Goal: Communication & Community: Ask a question

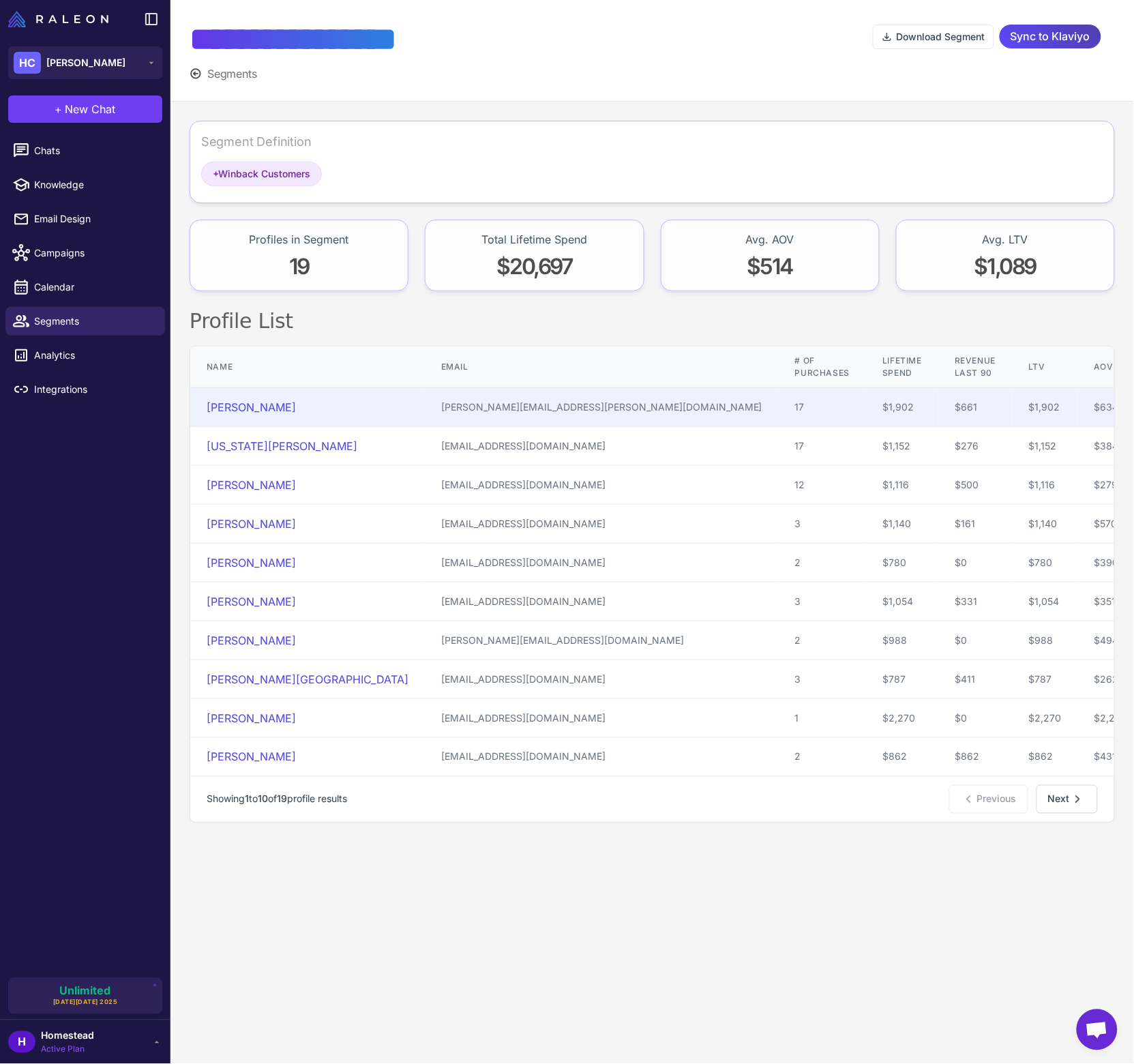
click at [270, 398] on td "Laura Cutler" at bounding box center [307, 408] width 234 height 39
click at [265, 400] on link "Laura Cutler" at bounding box center [251, 407] width 90 height 14
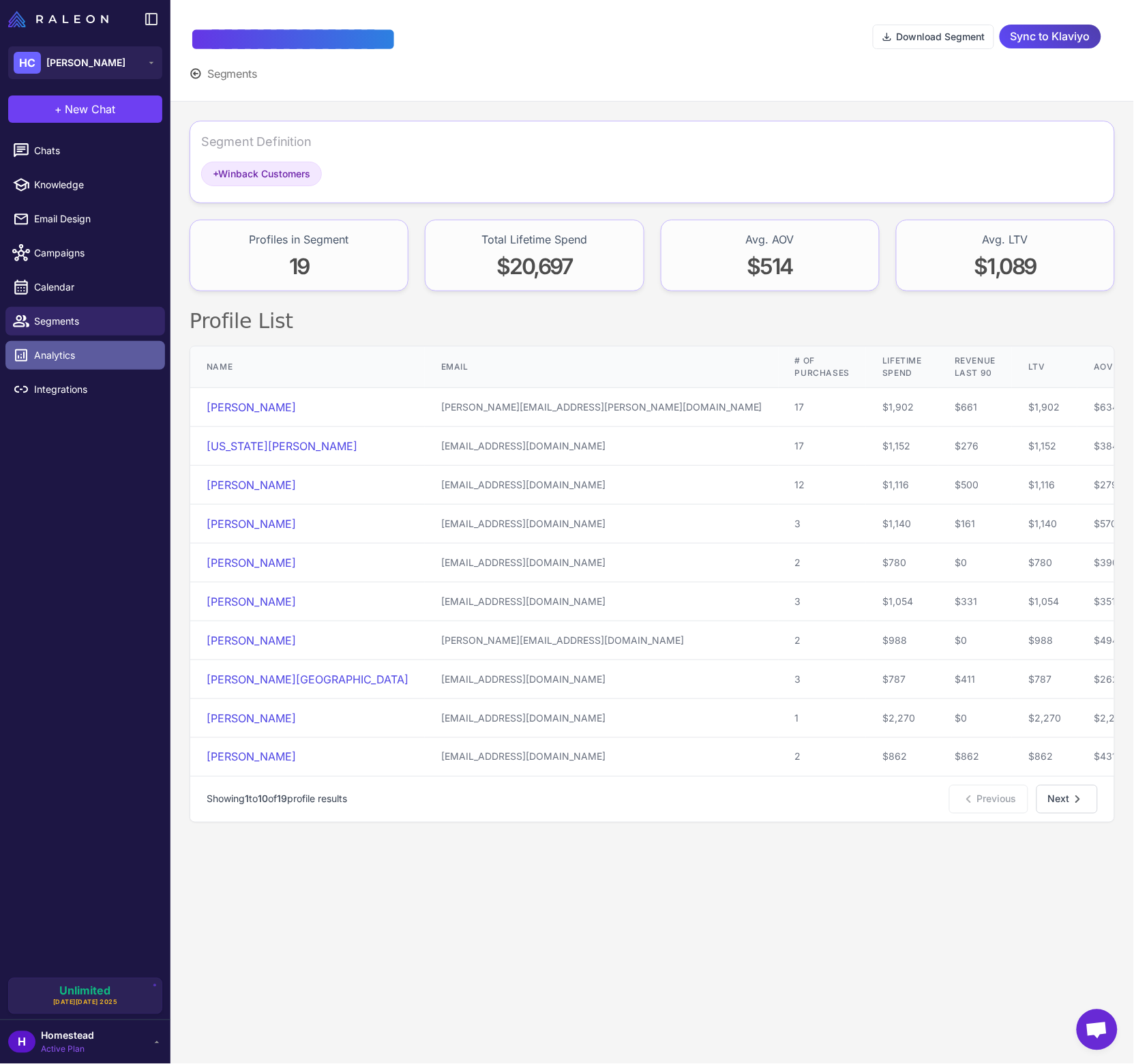
click at [80, 349] on span "Analytics" at bounding box center [94, 355] width 120 height 15
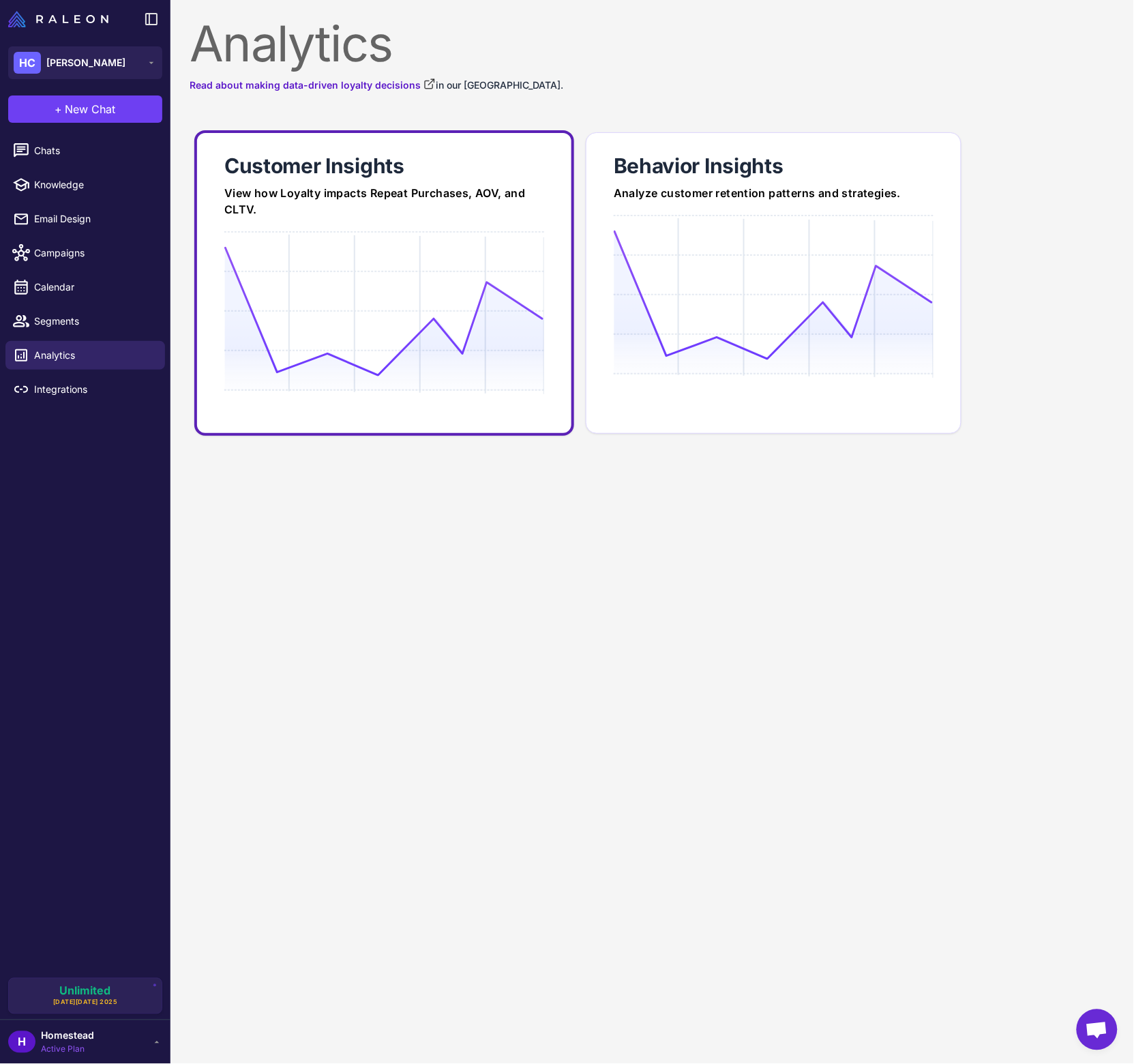
click at [438, 317] on icon at bounding box center [384, 311] width 319 height 130
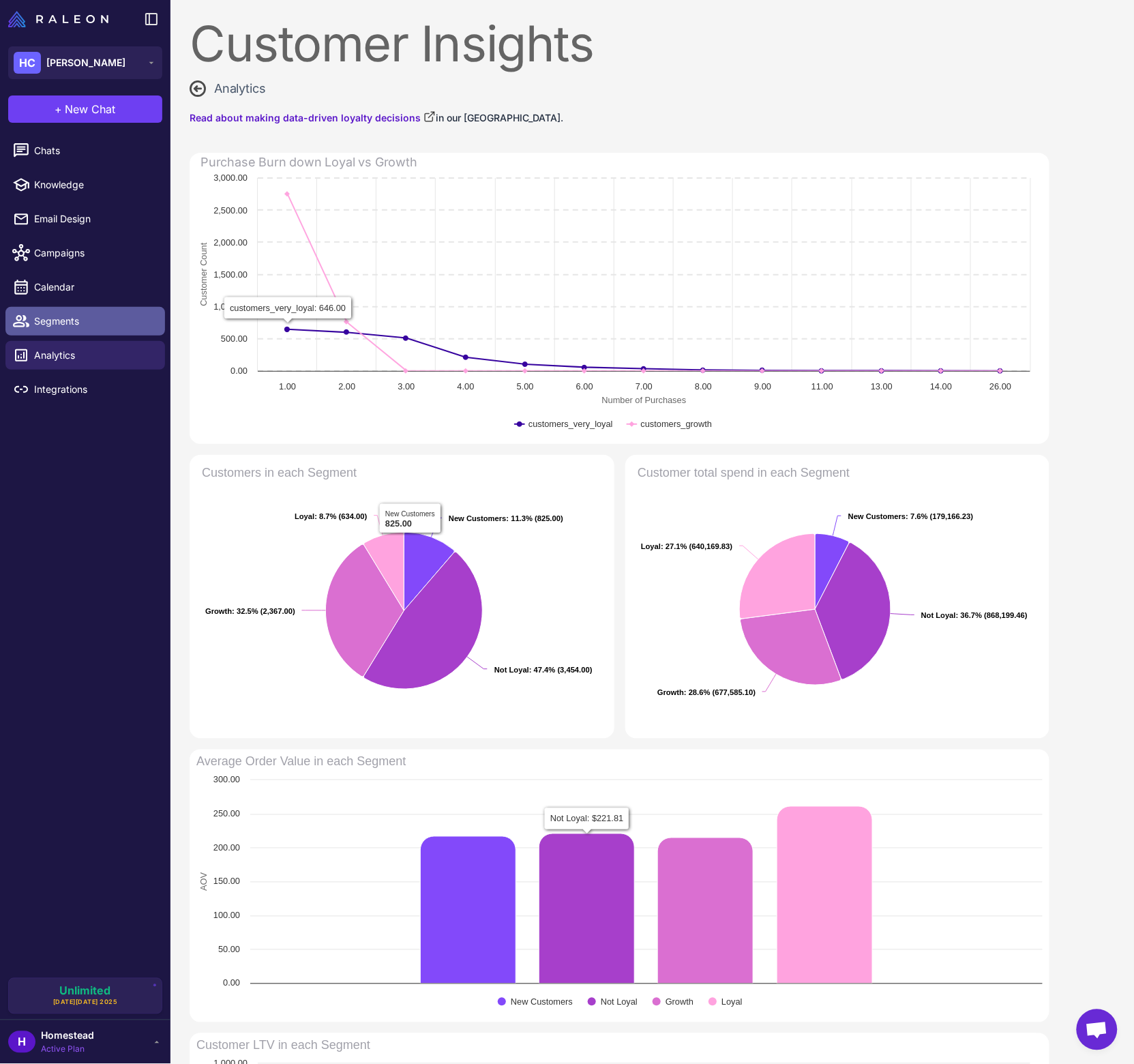
click at [120, 333] on link "Segments" at bounding box center [85, 321] width 160 height 29
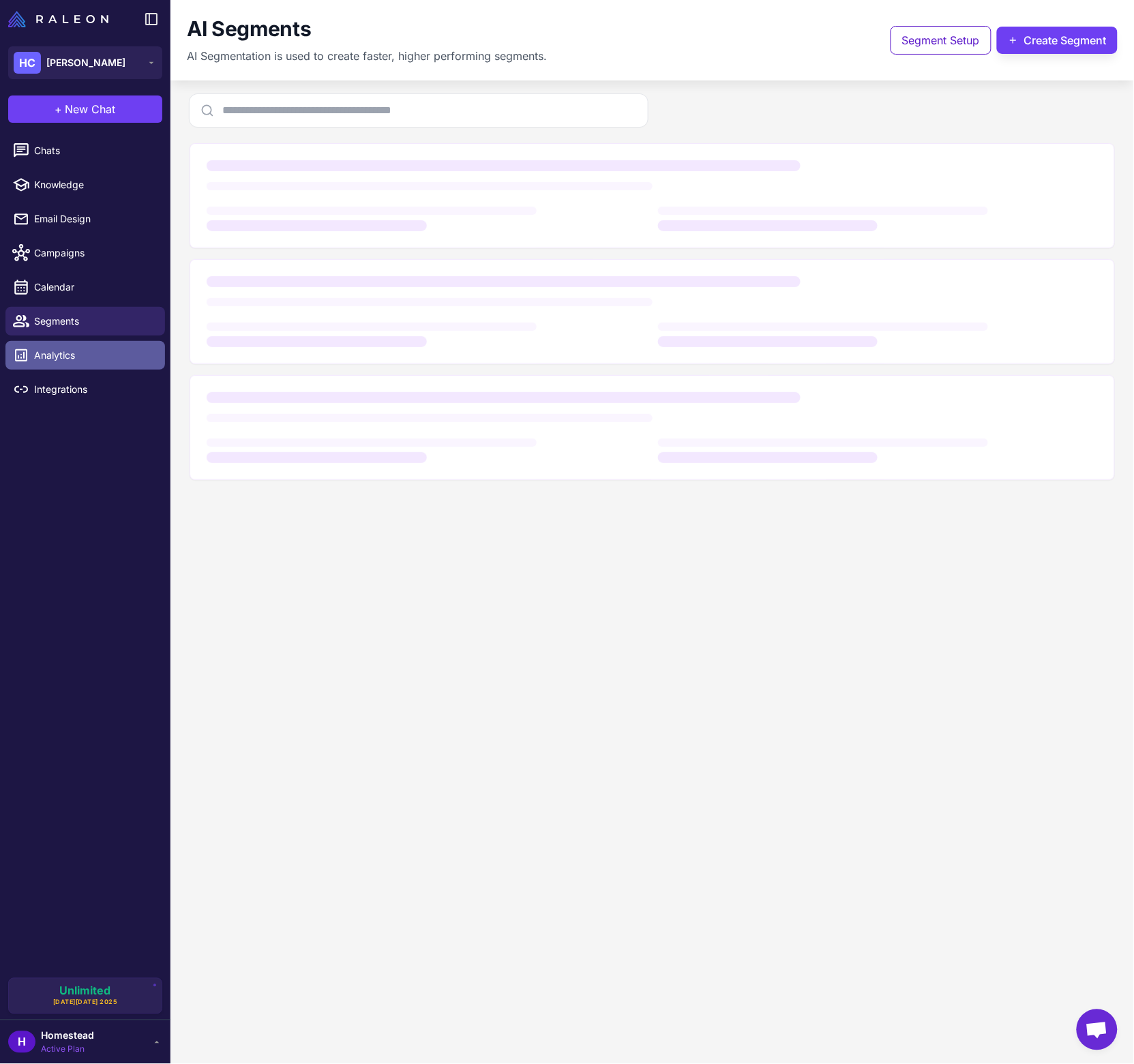
click at [117, 361] on span "Analytics" at bounding box center [94, 355] width 120 height 15
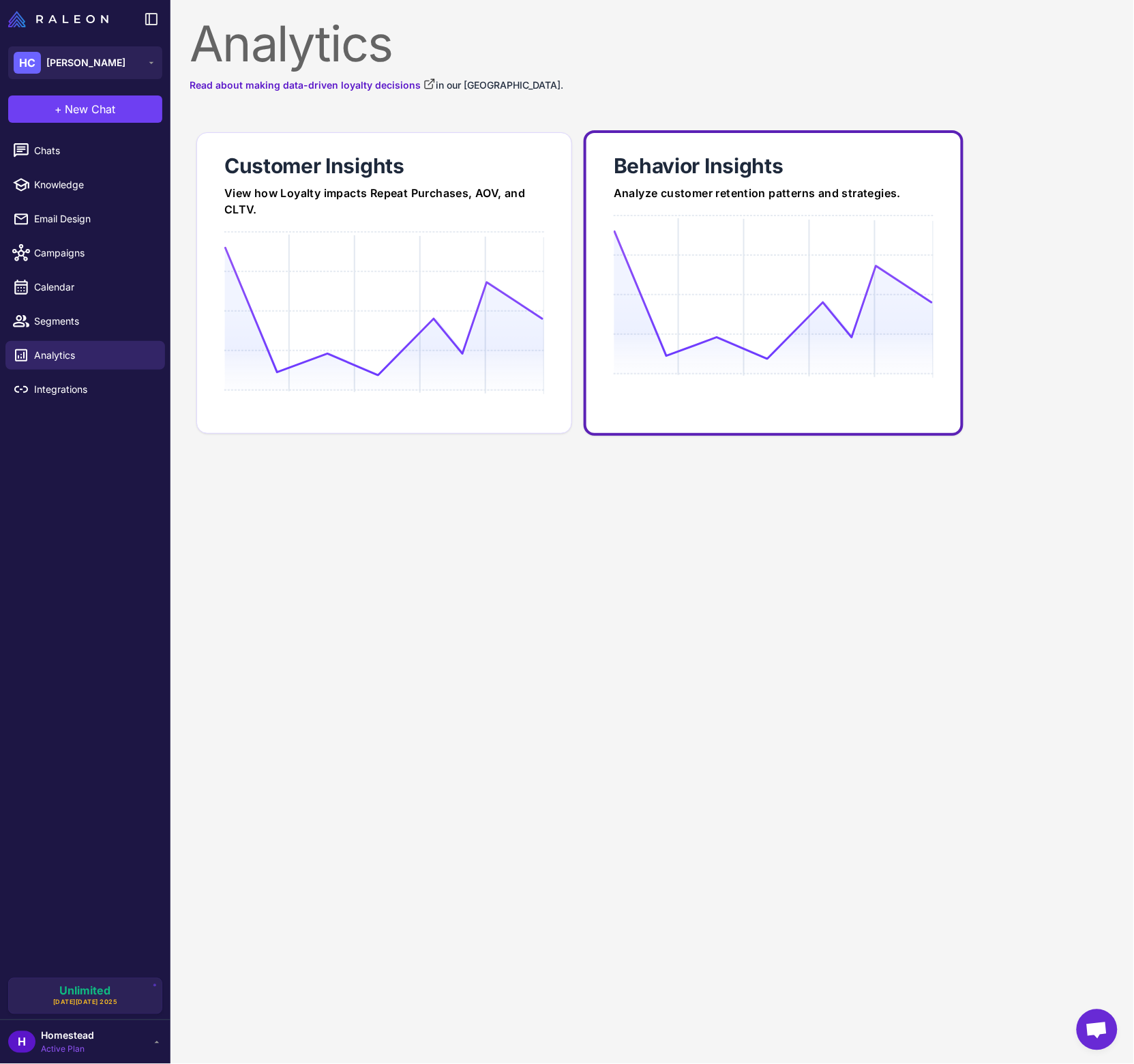
click at [788, 291] on icon at bounding box center [774, 294] width 319 height 130
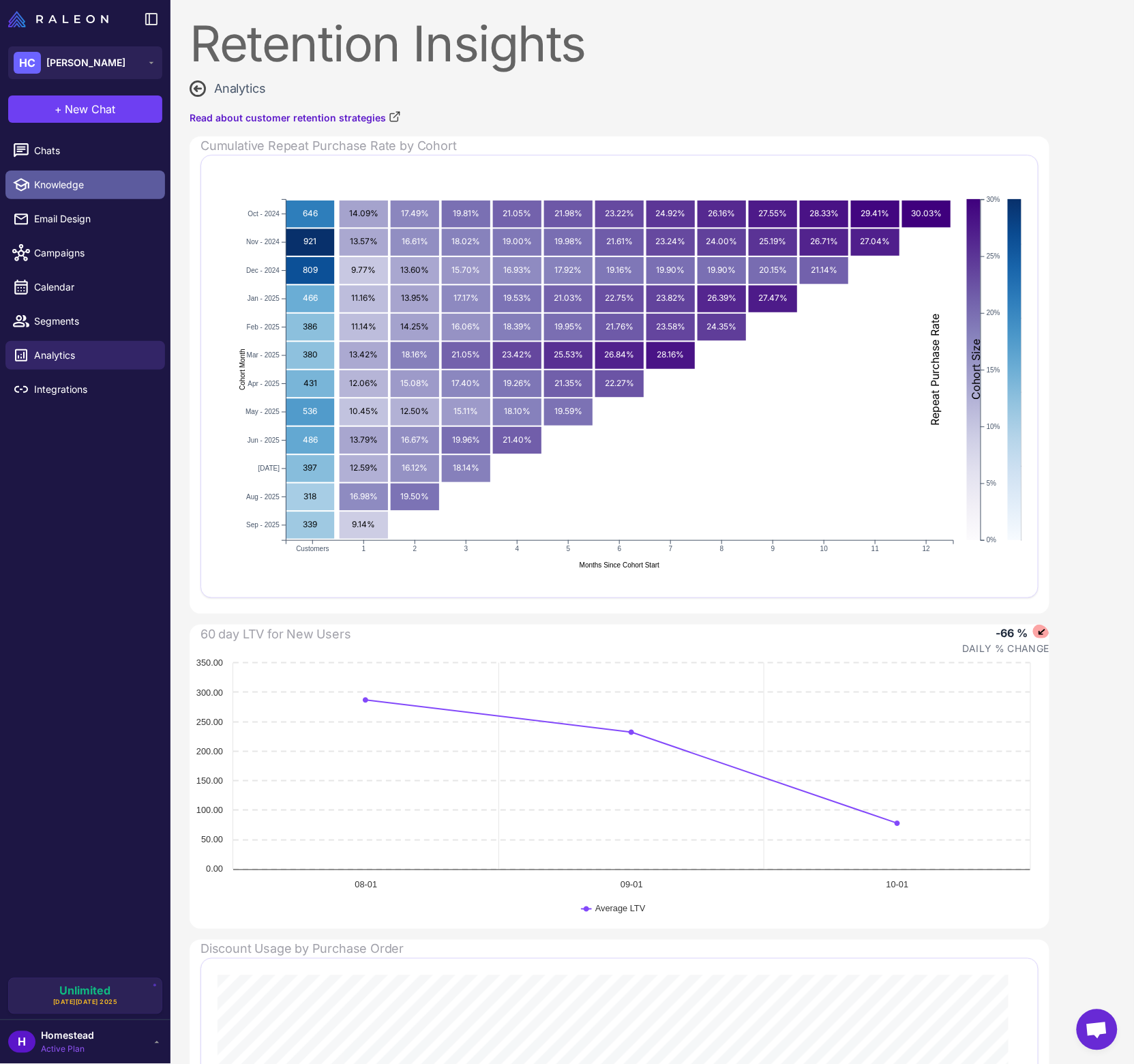
click at [106, 190] on span "Knowledge" at bounding box center [94, 184] width 120 height 15
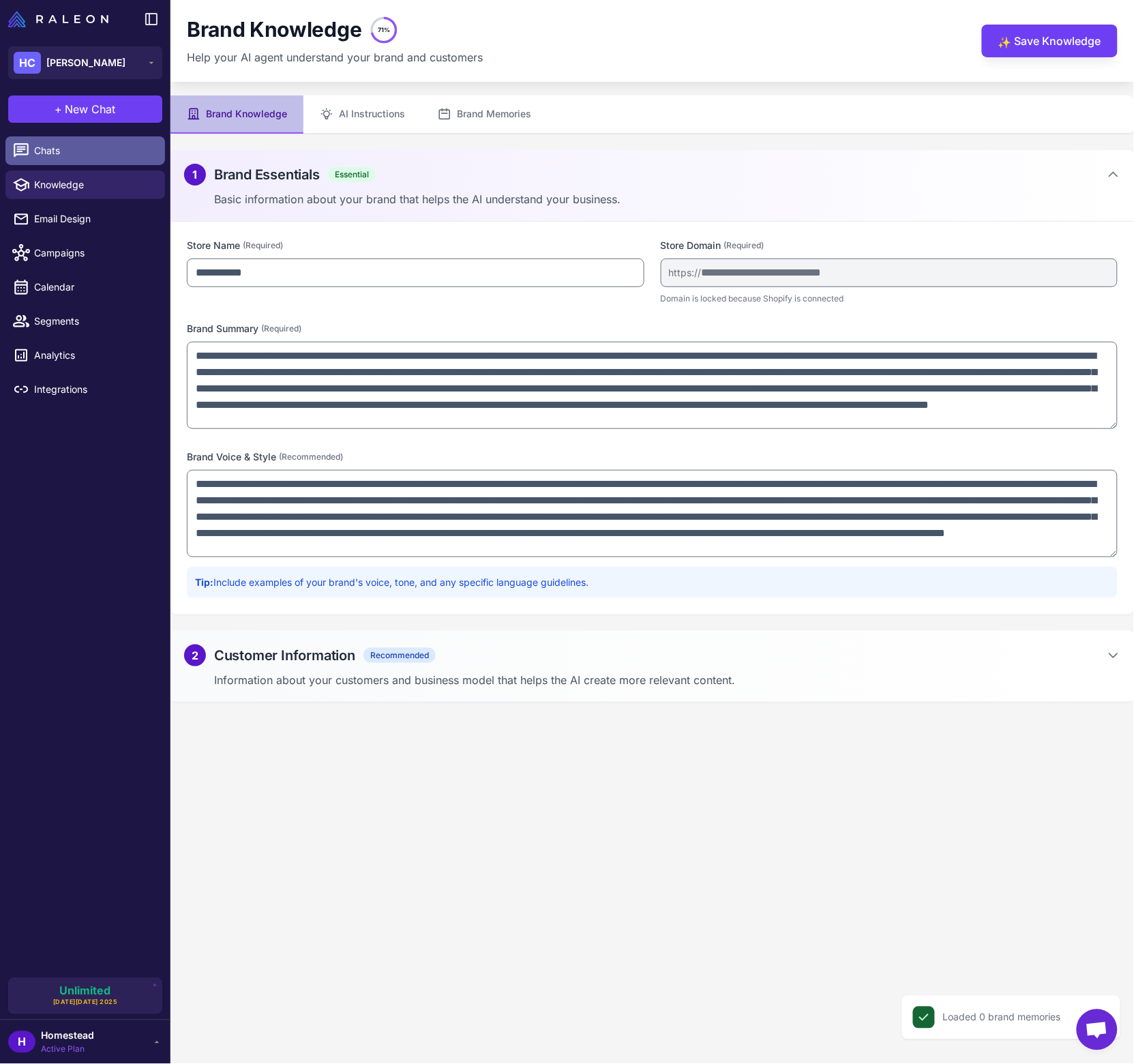
click at [93, 150] on span "Chats" at bounding box center [94, 150] width 120 height 15
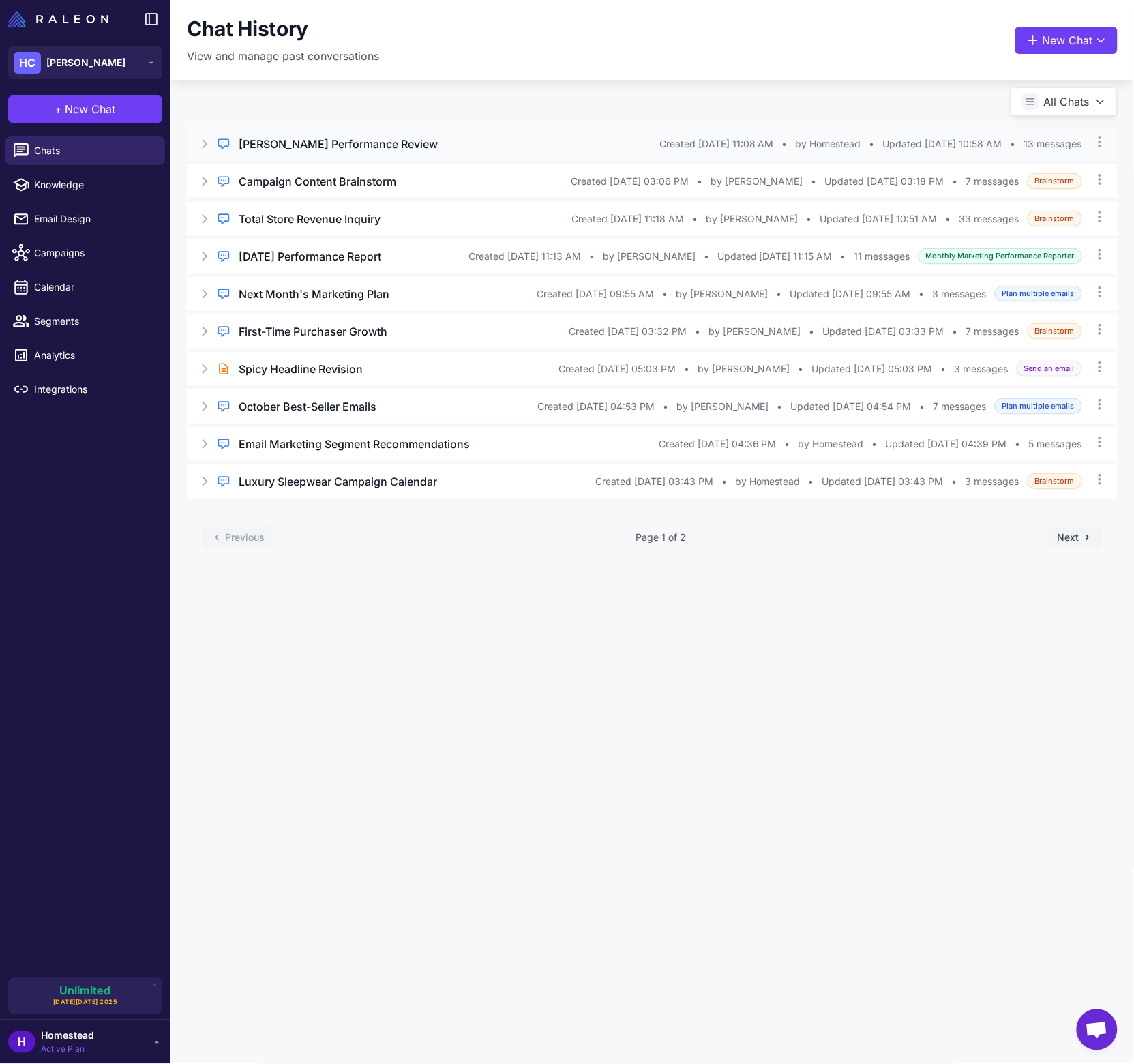
click at [207, 143] on icon at bounding box center [205, 144] width 14 height 14
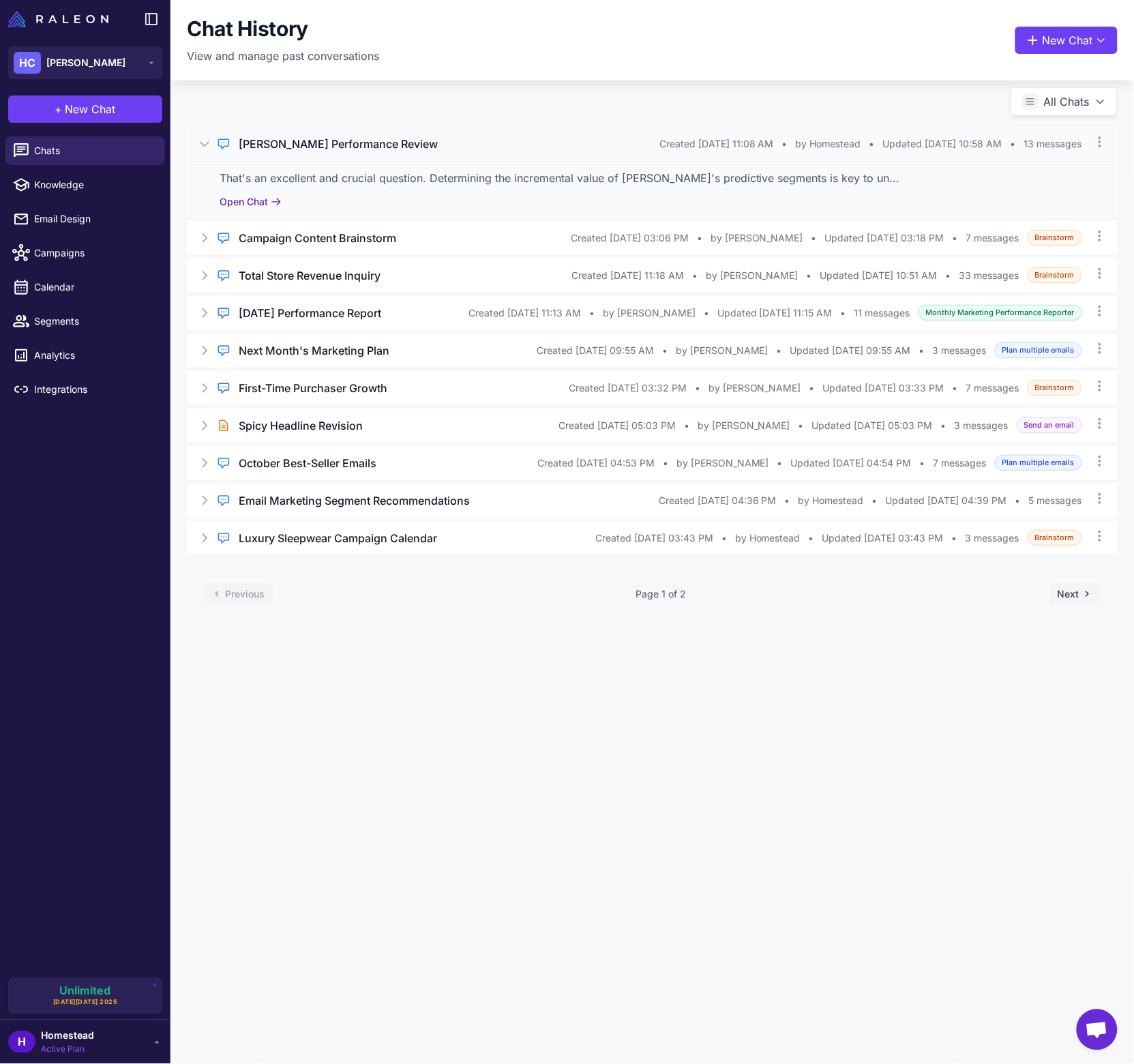
click at [244, 199] on button "Open Chat" at bounding box center [251, 202] width 62 height 15
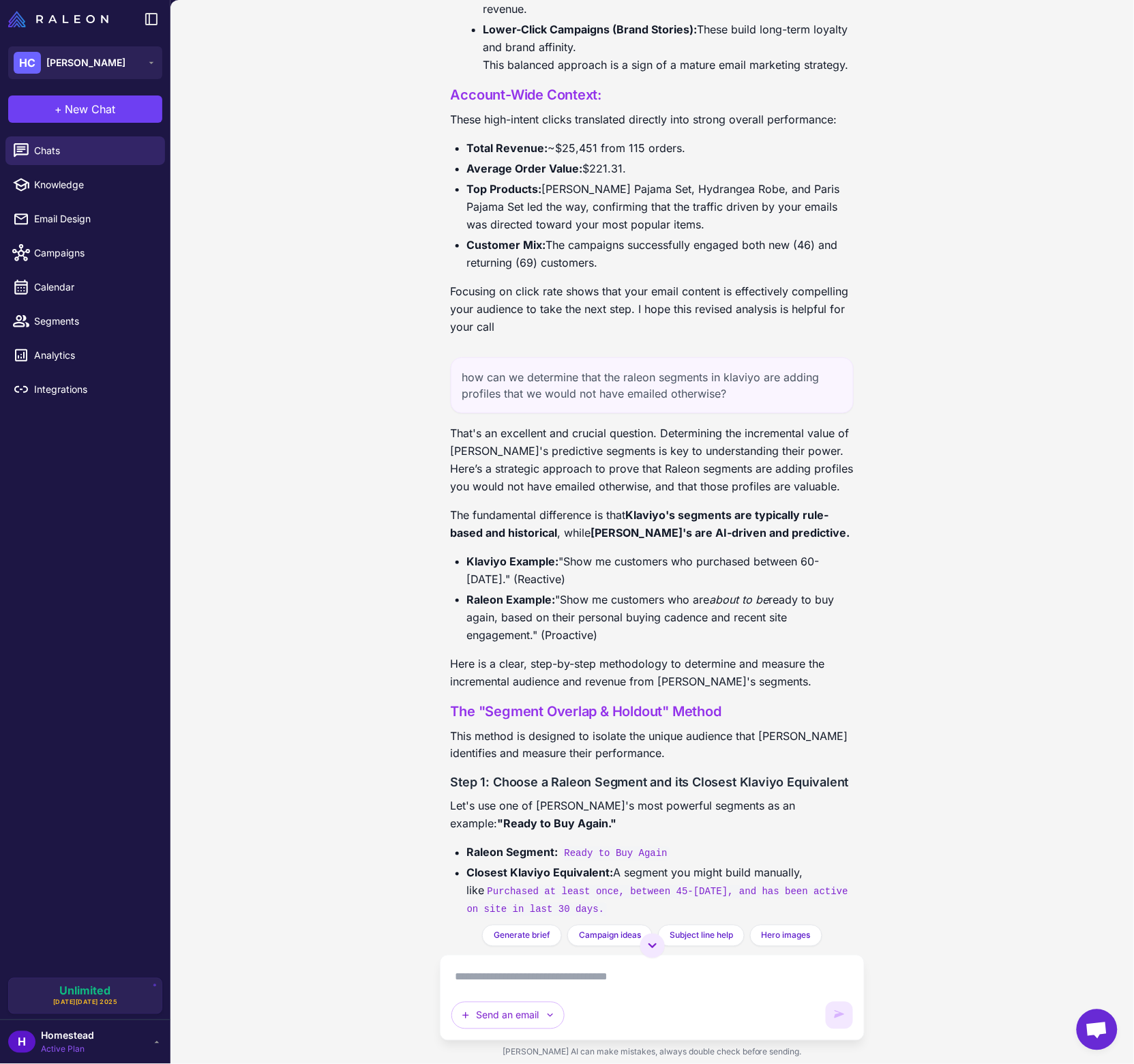
scroll to position [3756, 0]
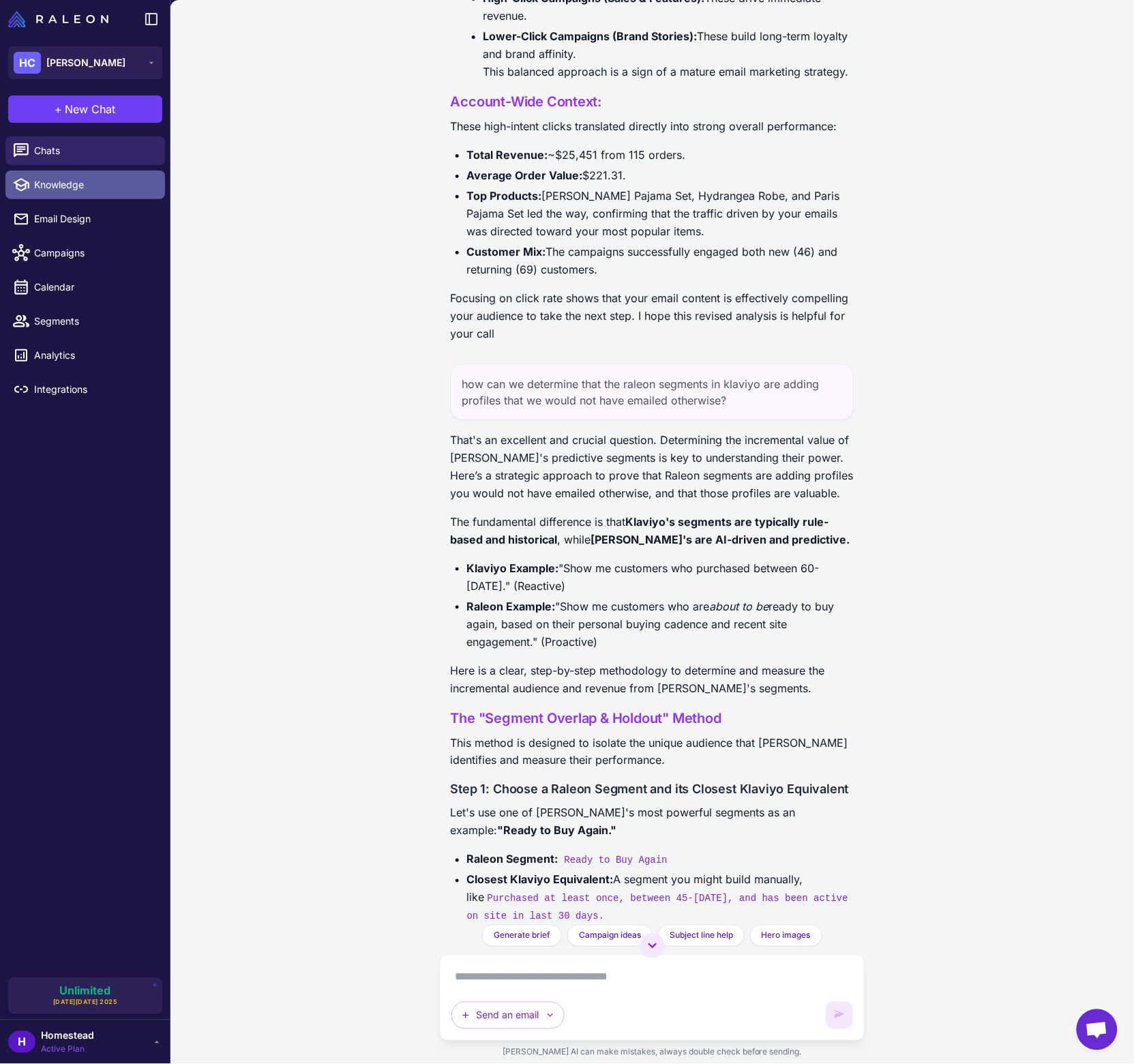
click at [90, 195] on link "Knowledge" at bounding box center [85, 184] width 160 height 29
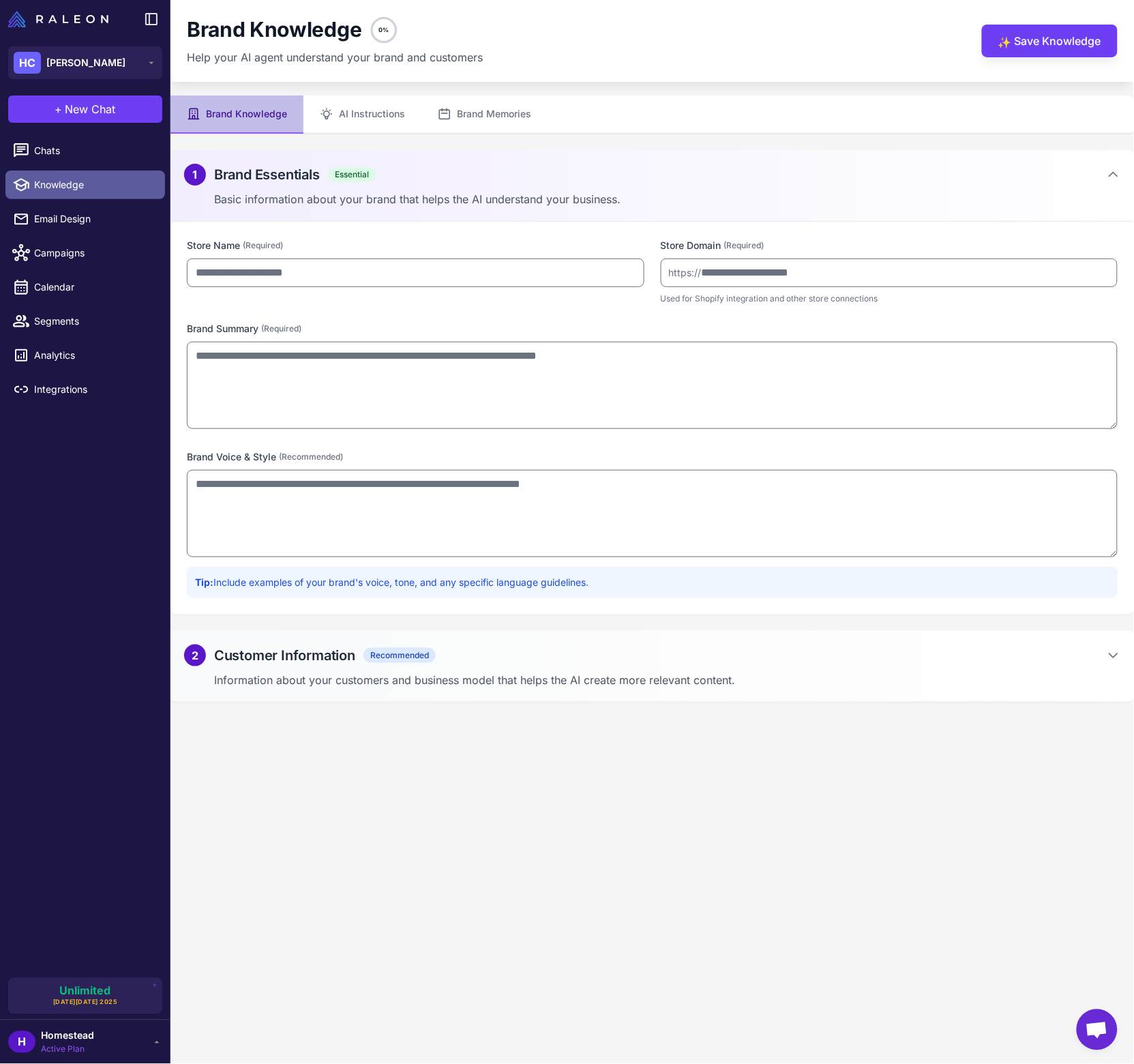
type input "**********"
type textarea "**********"
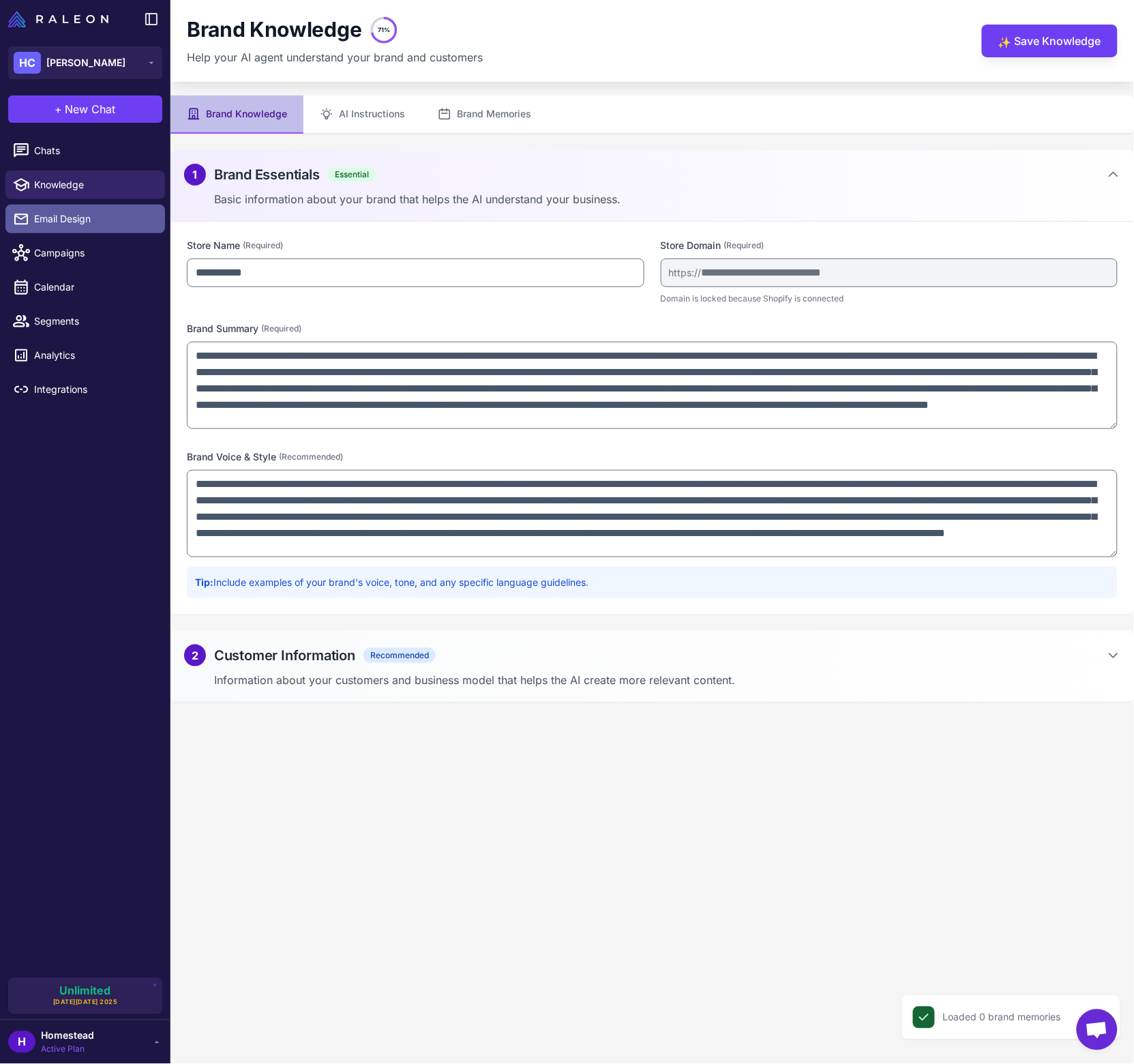
click at [94, 213] on span "Email Design" at bounding box center [94, 219] width 120 height 15
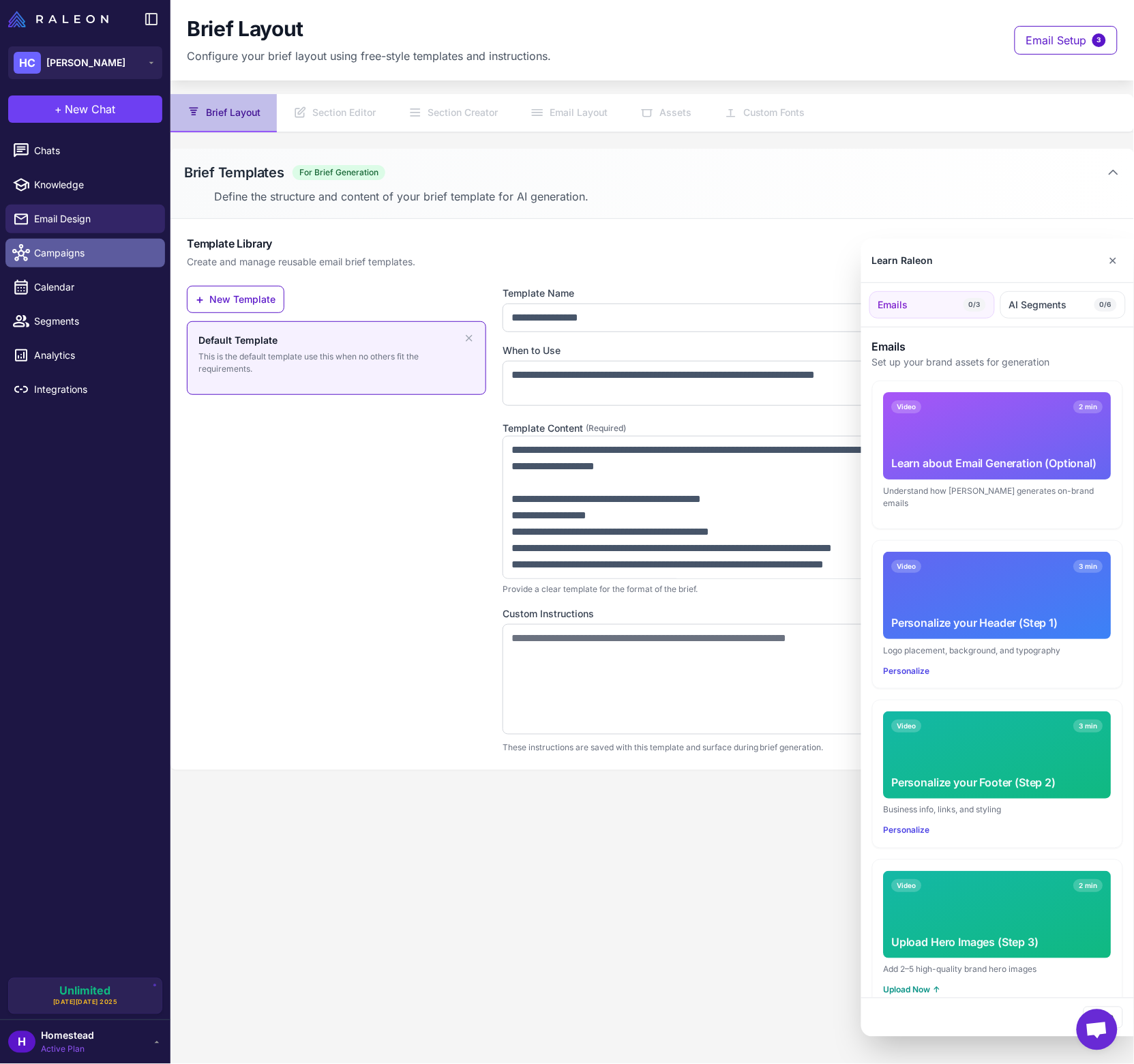
click at [91, 252] on div at bounding box center [567, 532] width 1134 height 1064
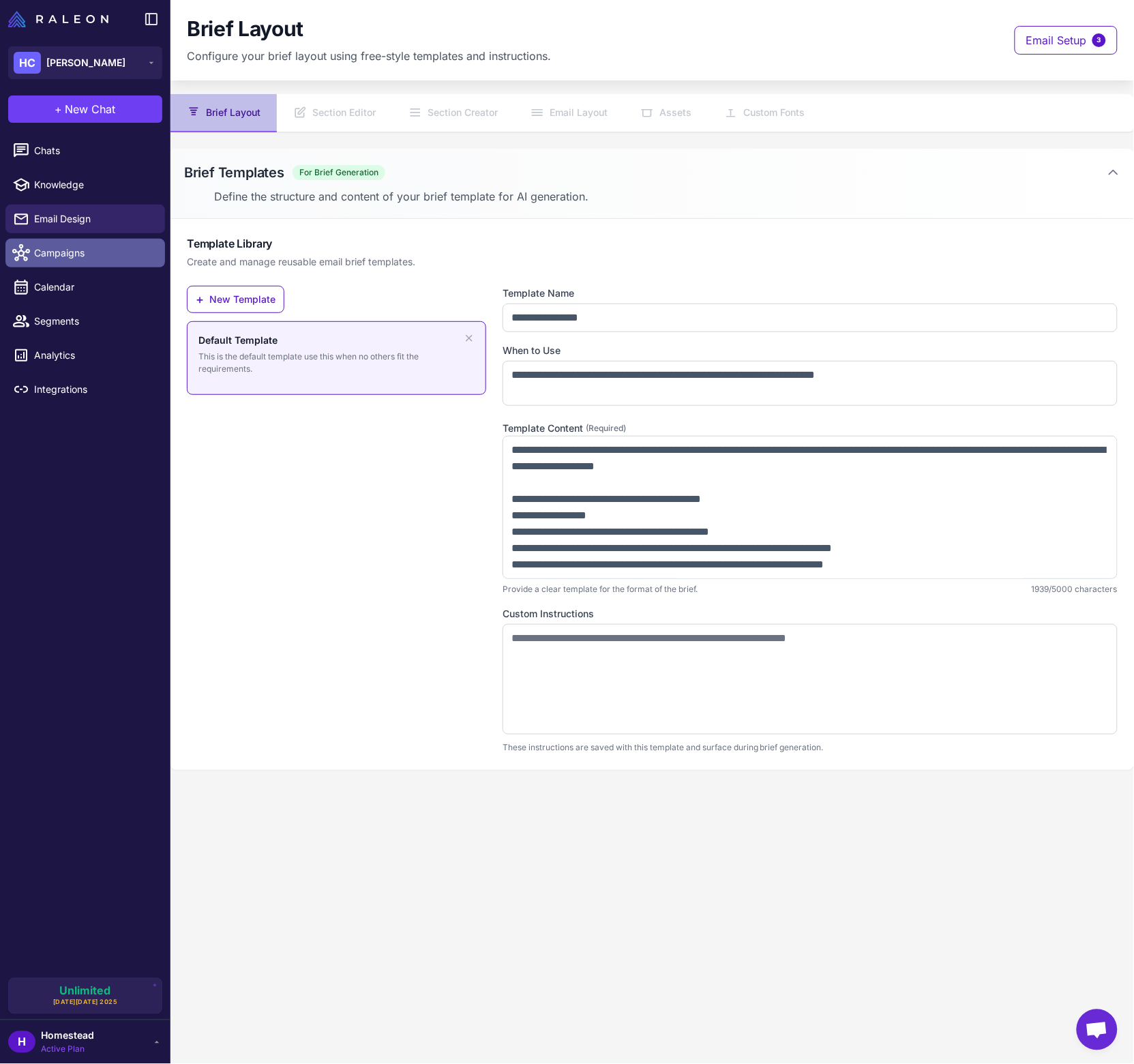
click at [75, 262] on link "Campaigns" at bounding box center [85, 253] width 160 height 29
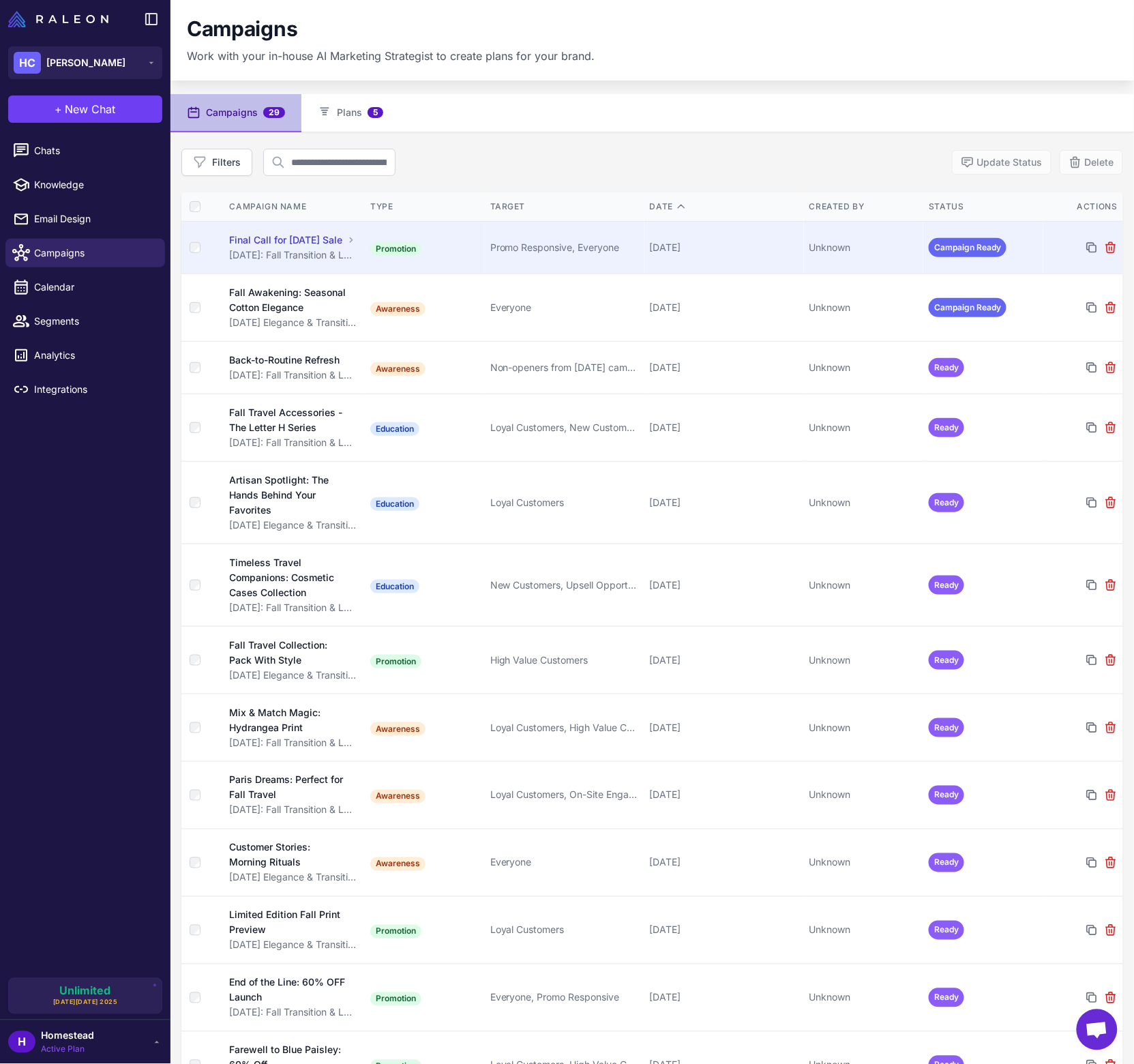
click at [430, 264] on td "Promotion" at bounding box center [425, 247] width 120 height 52
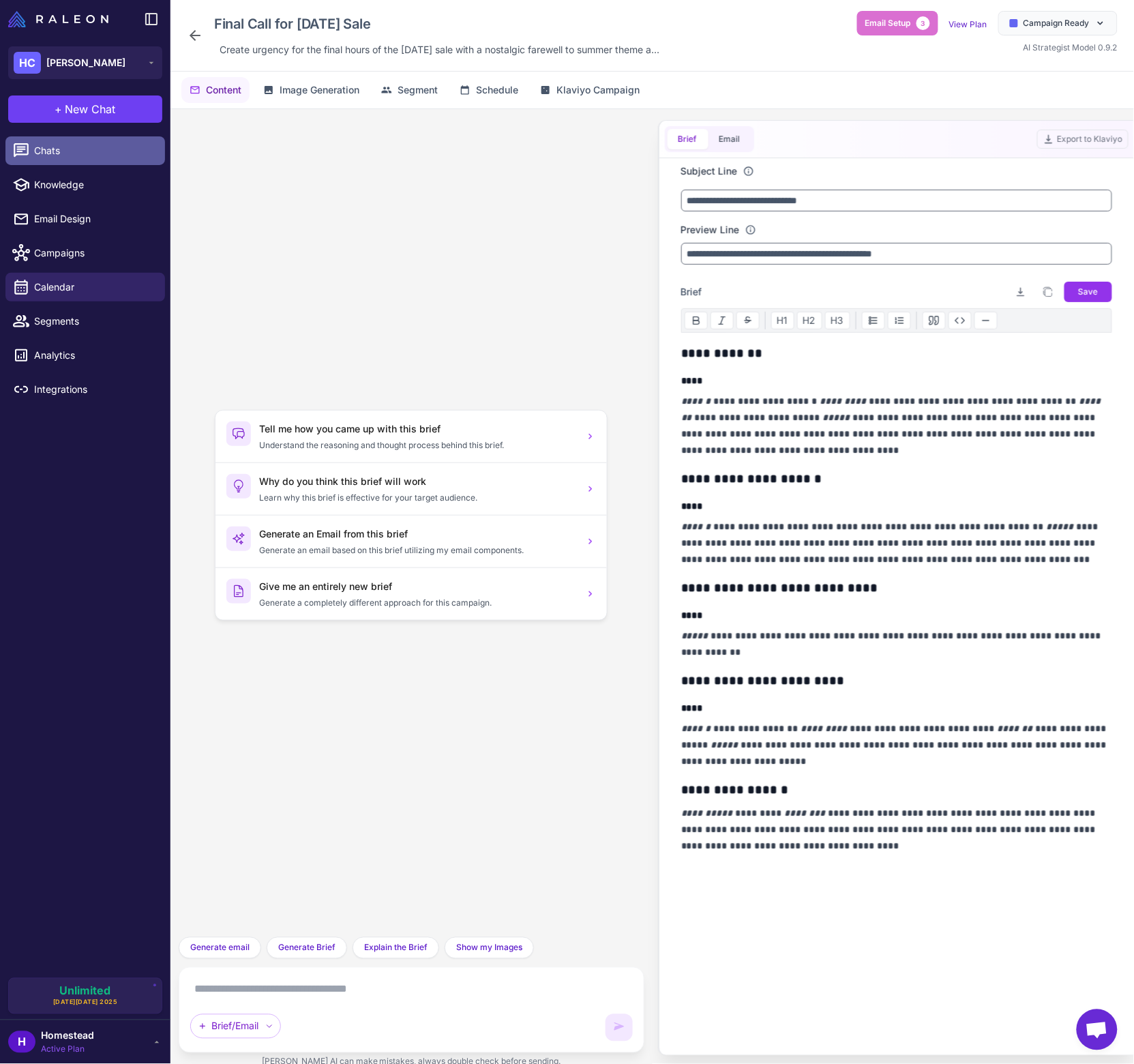
click at [41, 163] on link "Chats" at bounding box center [85, 150] width 160 height 29
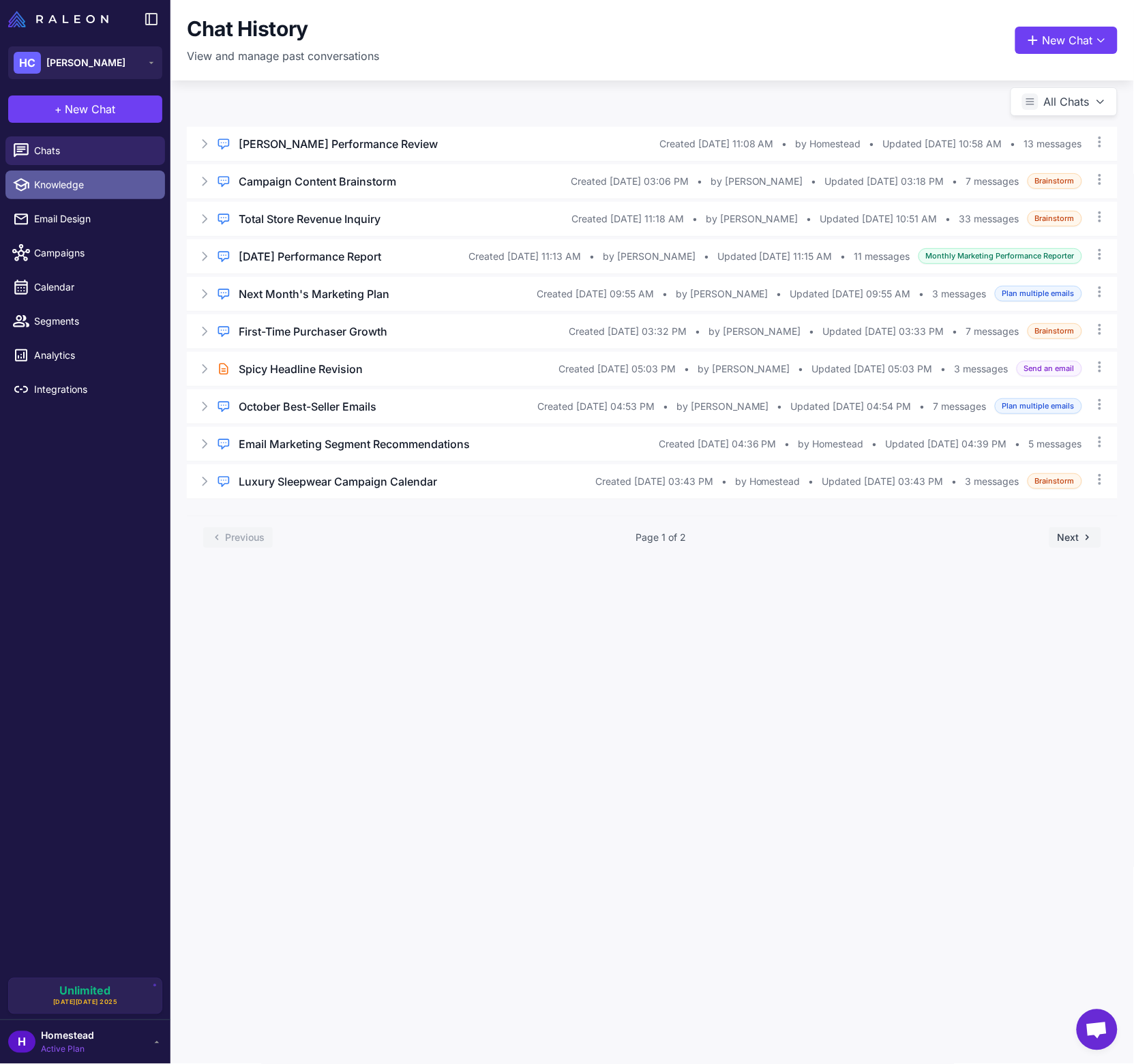
click at [49, 188] on span "Knowledge" at bounding box center [94, 184] width 120 height 15
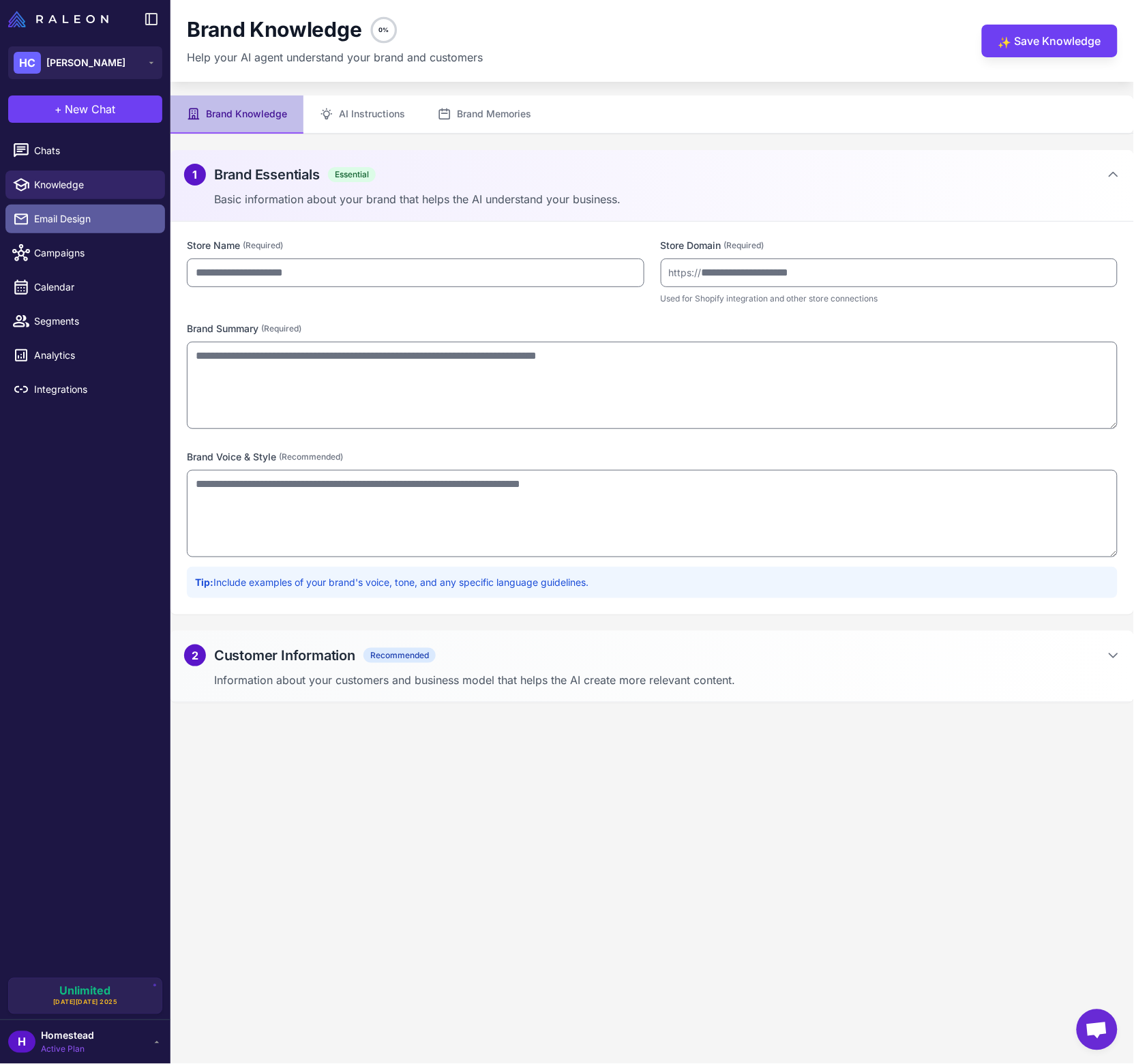
type input "**********"
type textarea "**********"
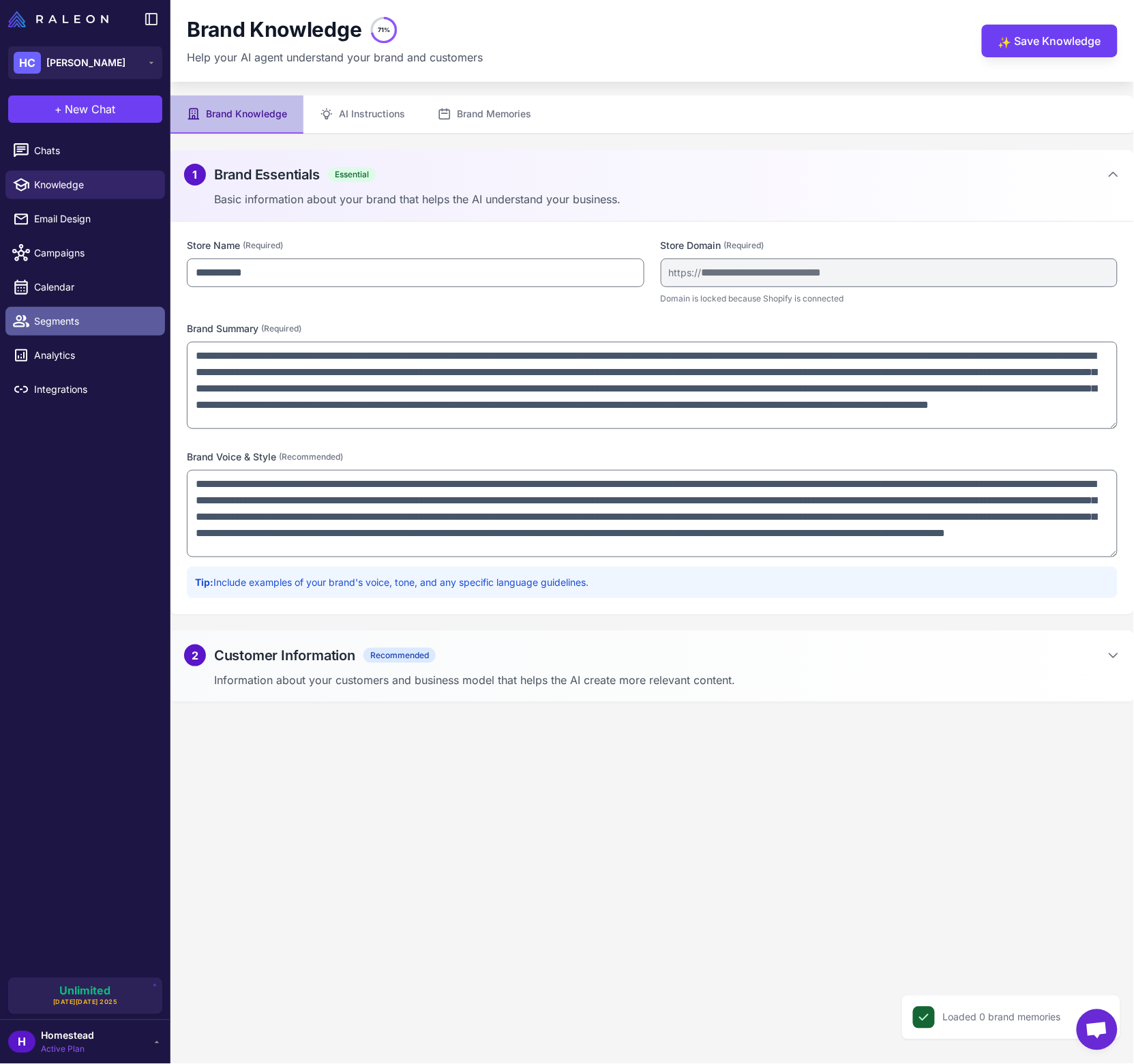
click at [74, 330] on link "Segments" at bounding box center [85, 321] width 160 height 29
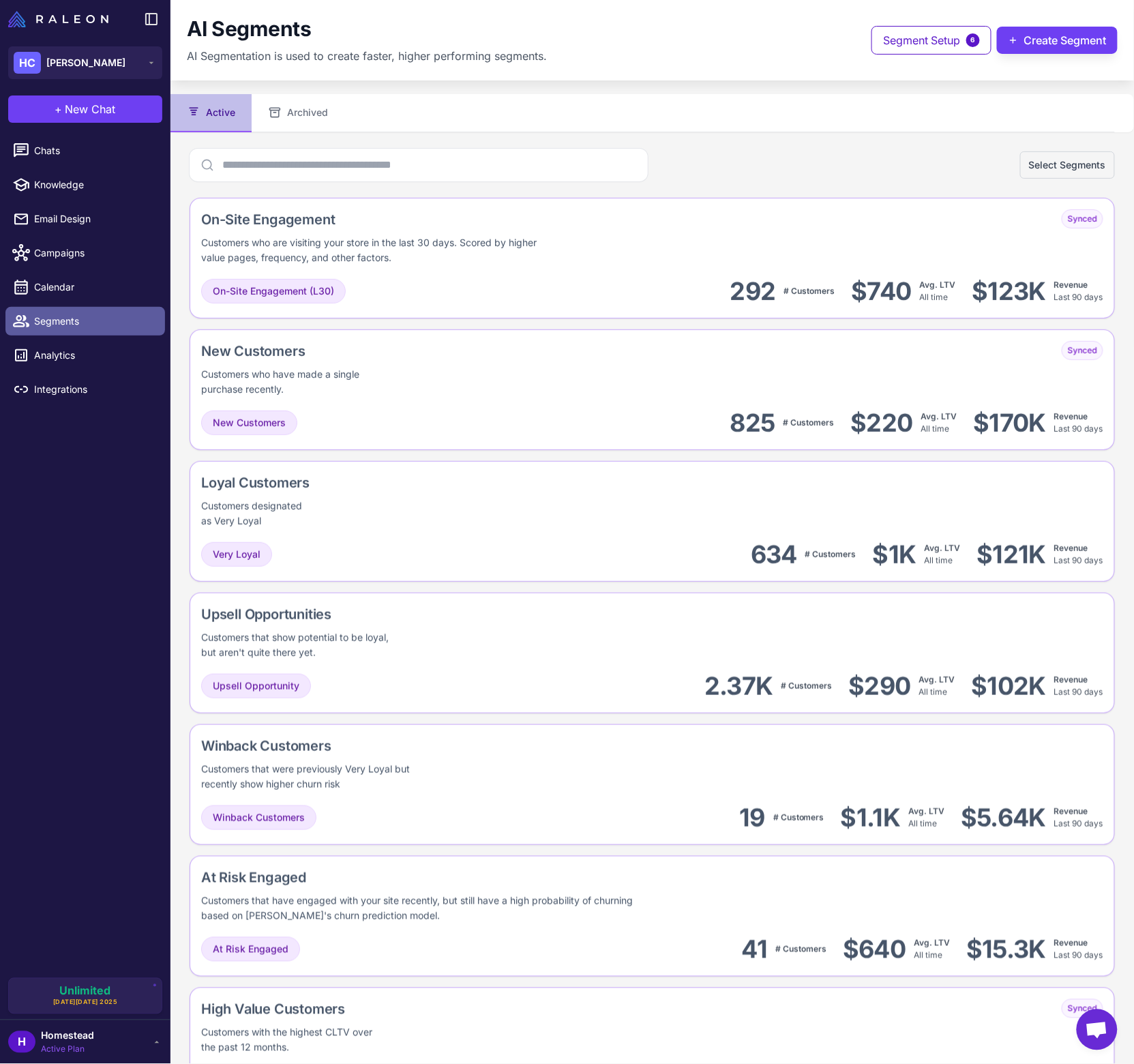
click at [124, 319] on span "Segments" at bounding box center [94, 321] width 120 height 15
click at [82, 247] on span "Campaigns" at bounding box center [94, 252] width 120 height 15
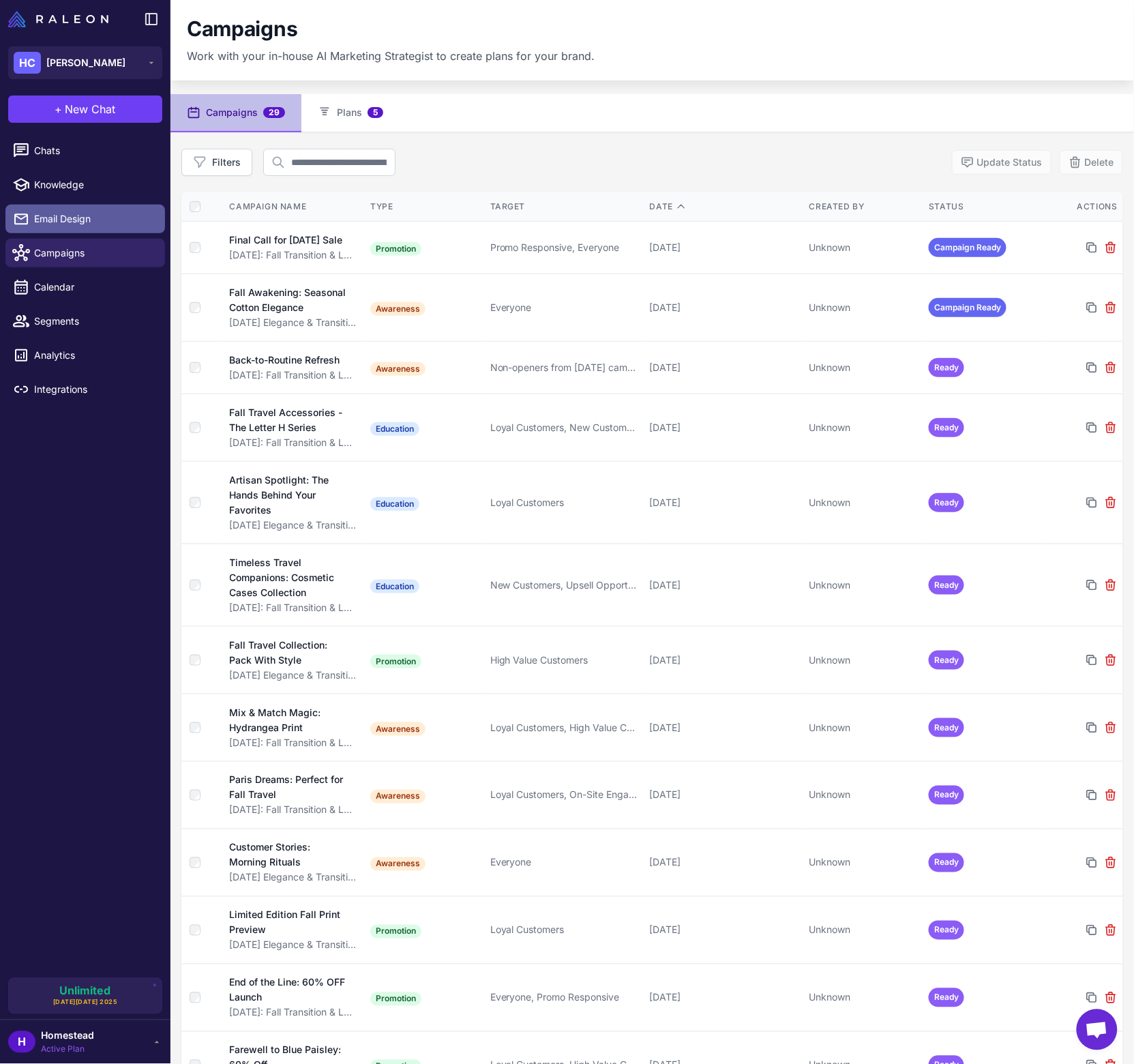
click at [85, 218] on span "Email Design" at bounding box center [94, 219] width 120 height 15
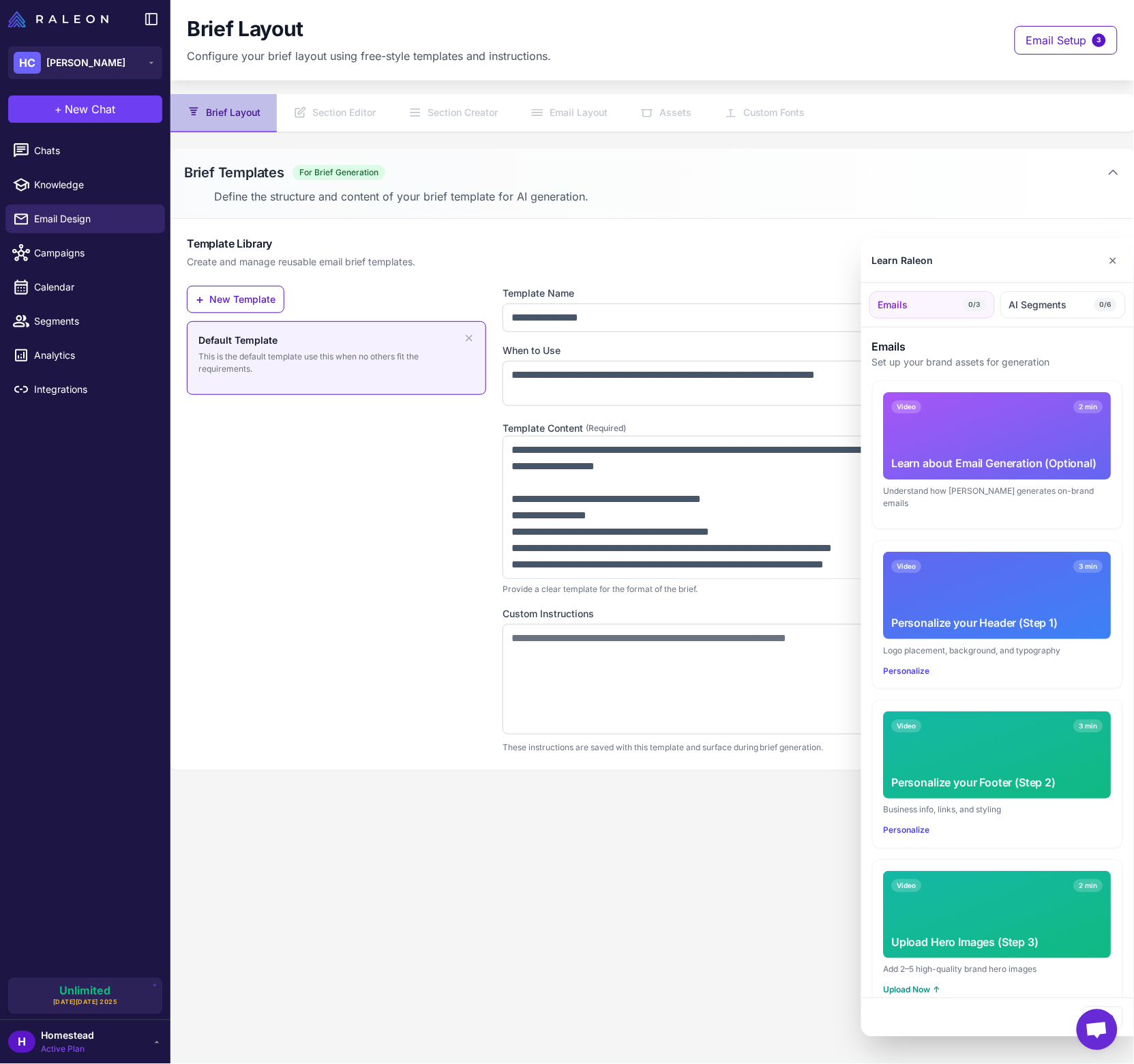
click at [91, 191] on div at bounding box center [567, 532] width 1134 height 1064
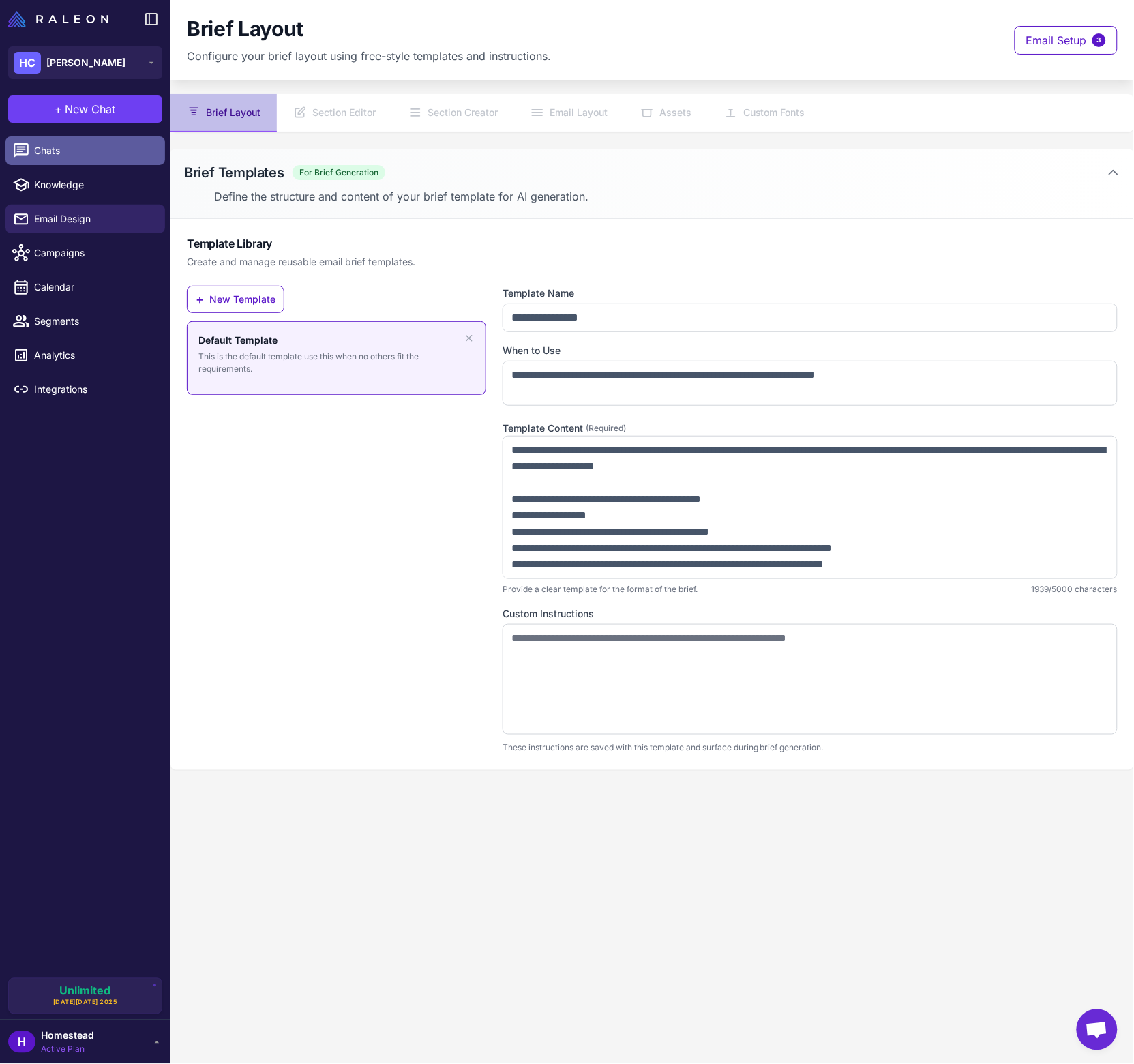
click at [95, 156] on span "Chats" at bounding box center [94, 150] width 120 height 15
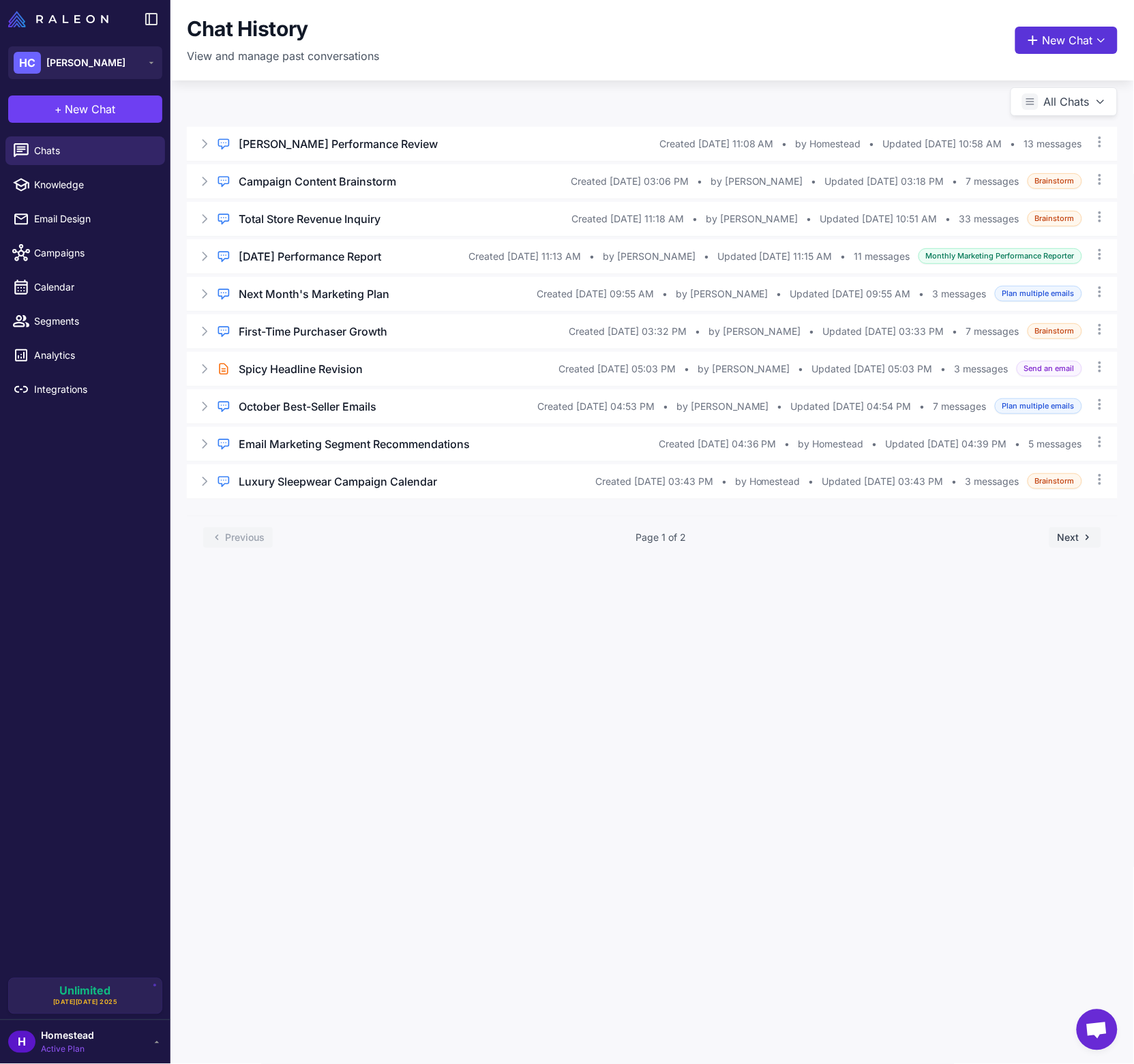
click at [1051, 36] on button "New Chat" at bounding box center [1066, 40] width 102 height 27
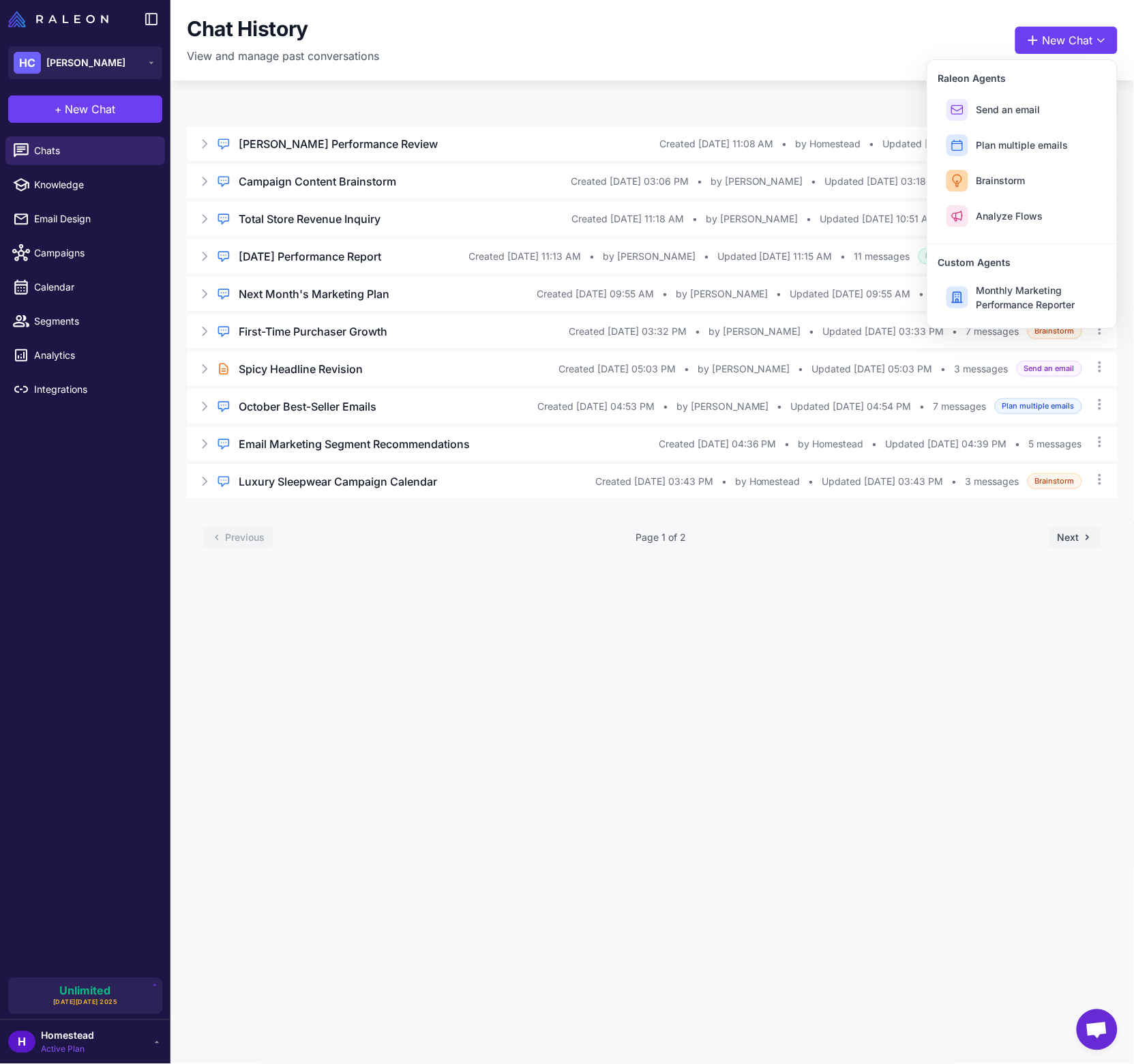
click at [878, 606] on div "Chat History View and manage past conversations New Chat Raleon Agents Send an …" at bounding box center [652, 532] width 964 height 1064
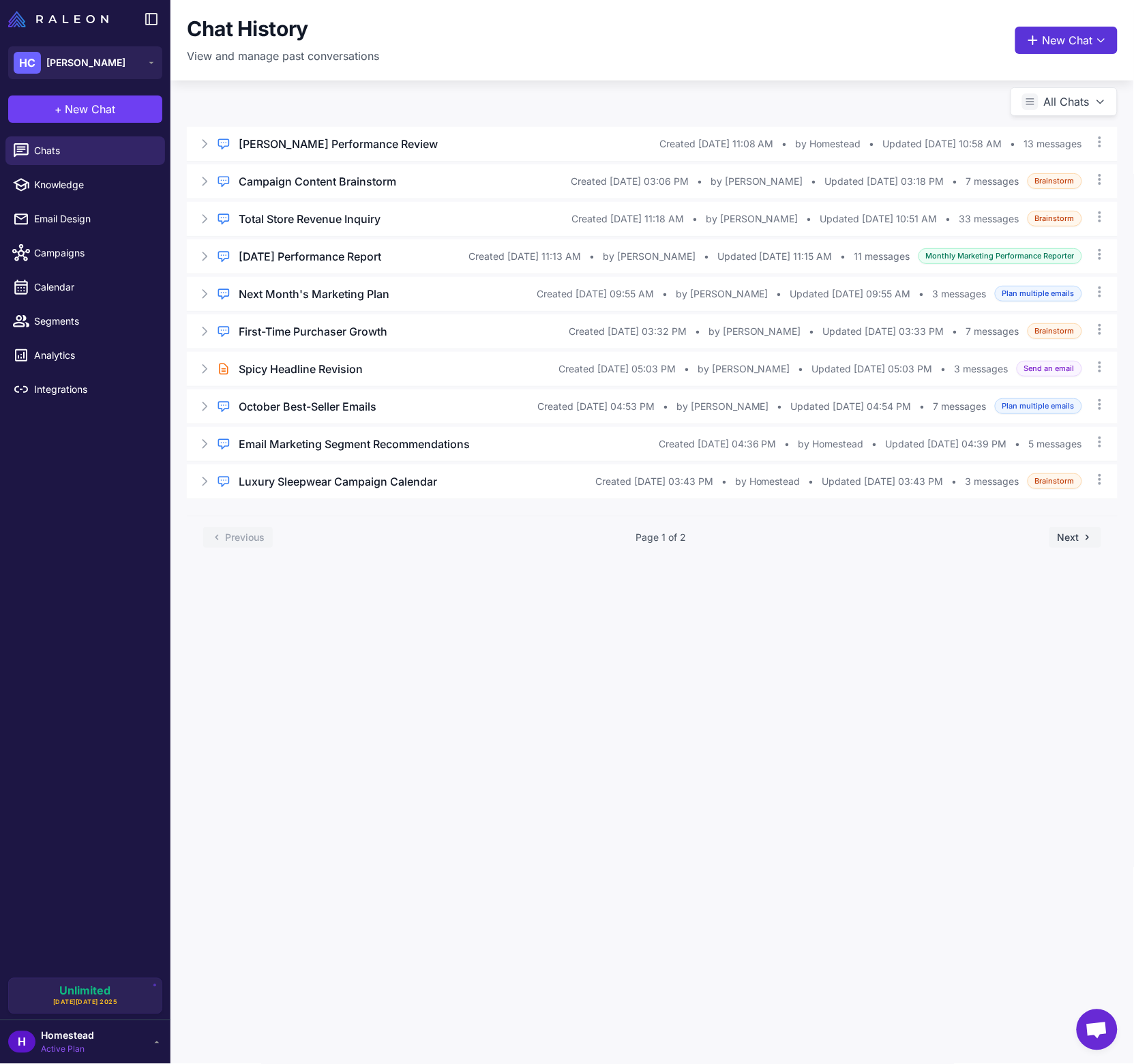
click at [1066, 48] on button "New Chat" at bounding box center [1066, 40] width 102 height 27
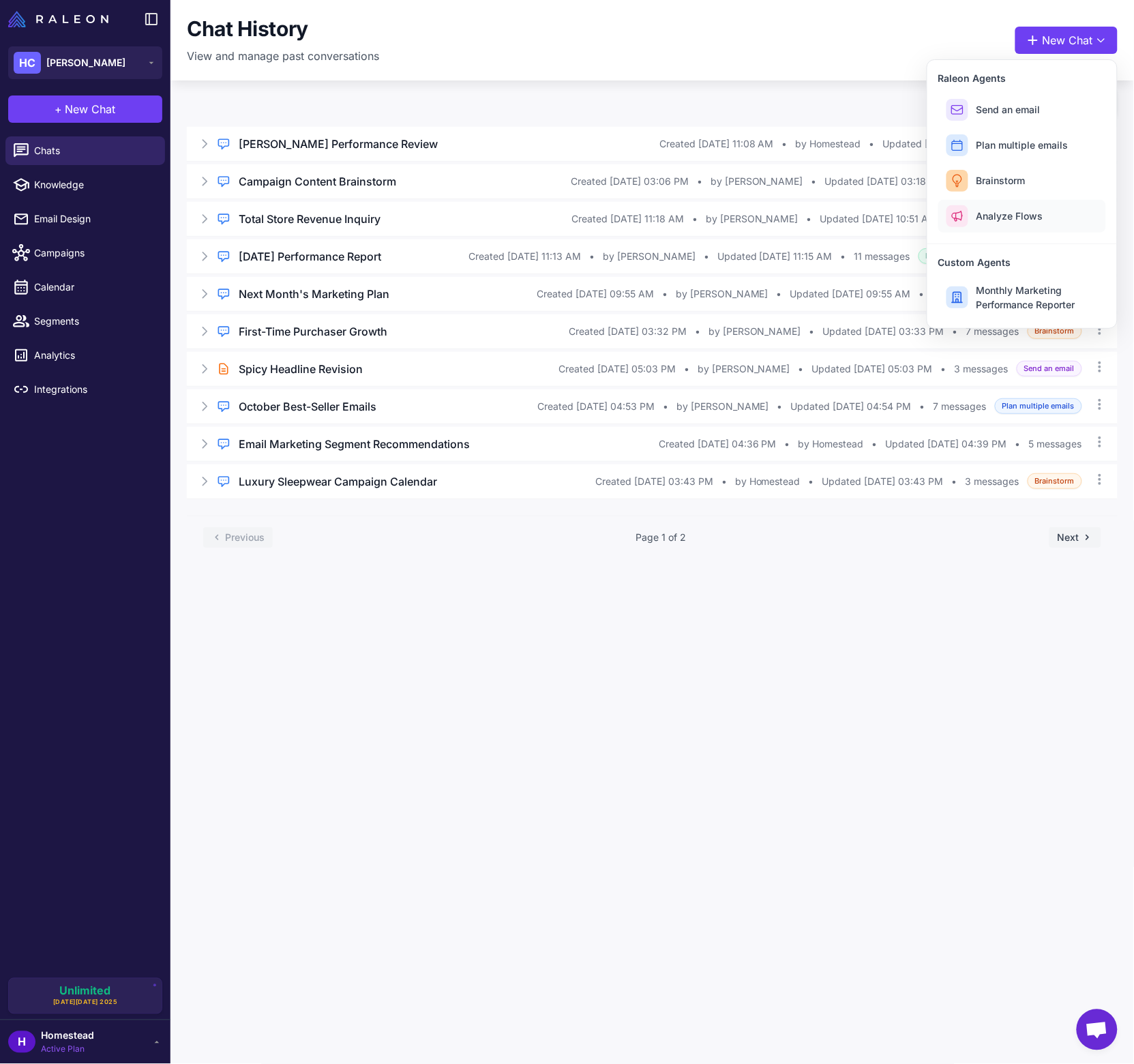
click at [1023, 211] on span "Analyze Flows" at bounding box center [1010, 216] width 67 height 14
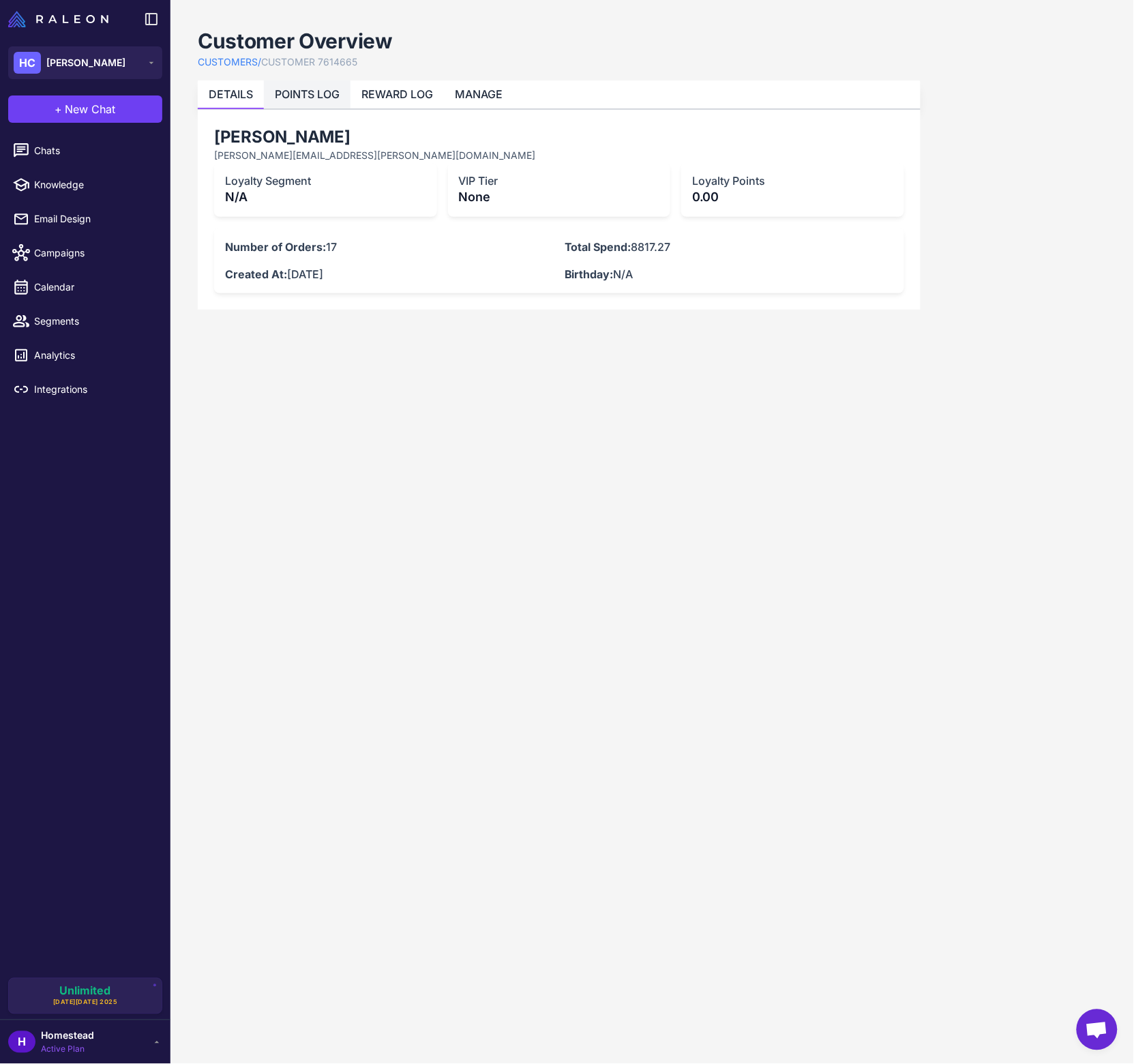
click at [294, 86] on li "POINTS LOG" at bounding box center [307, 94] width 86 height 28
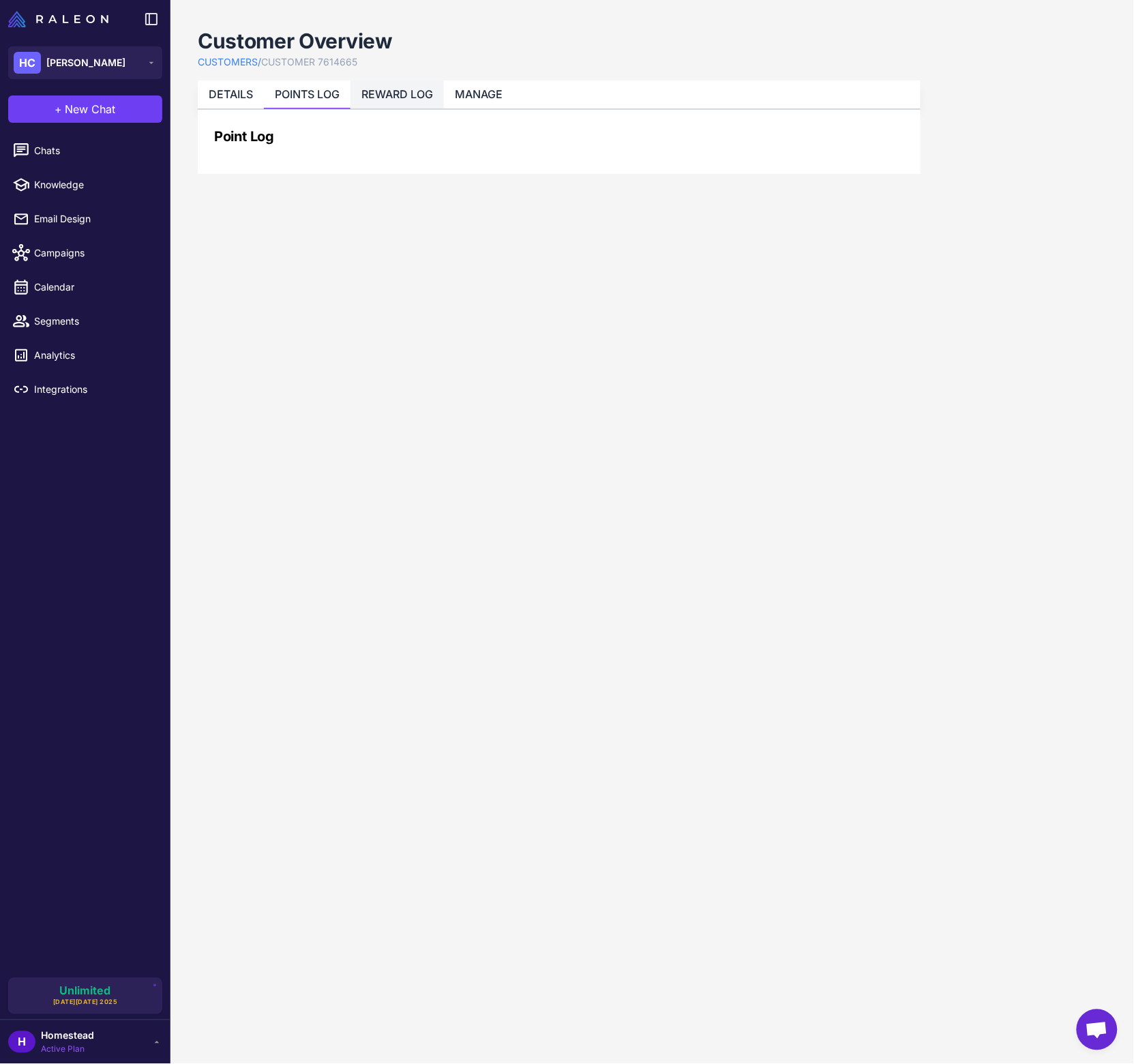
click at [389, 95] on link "REWARD LOG" at bounding box center [397, 94] width 72 height 14
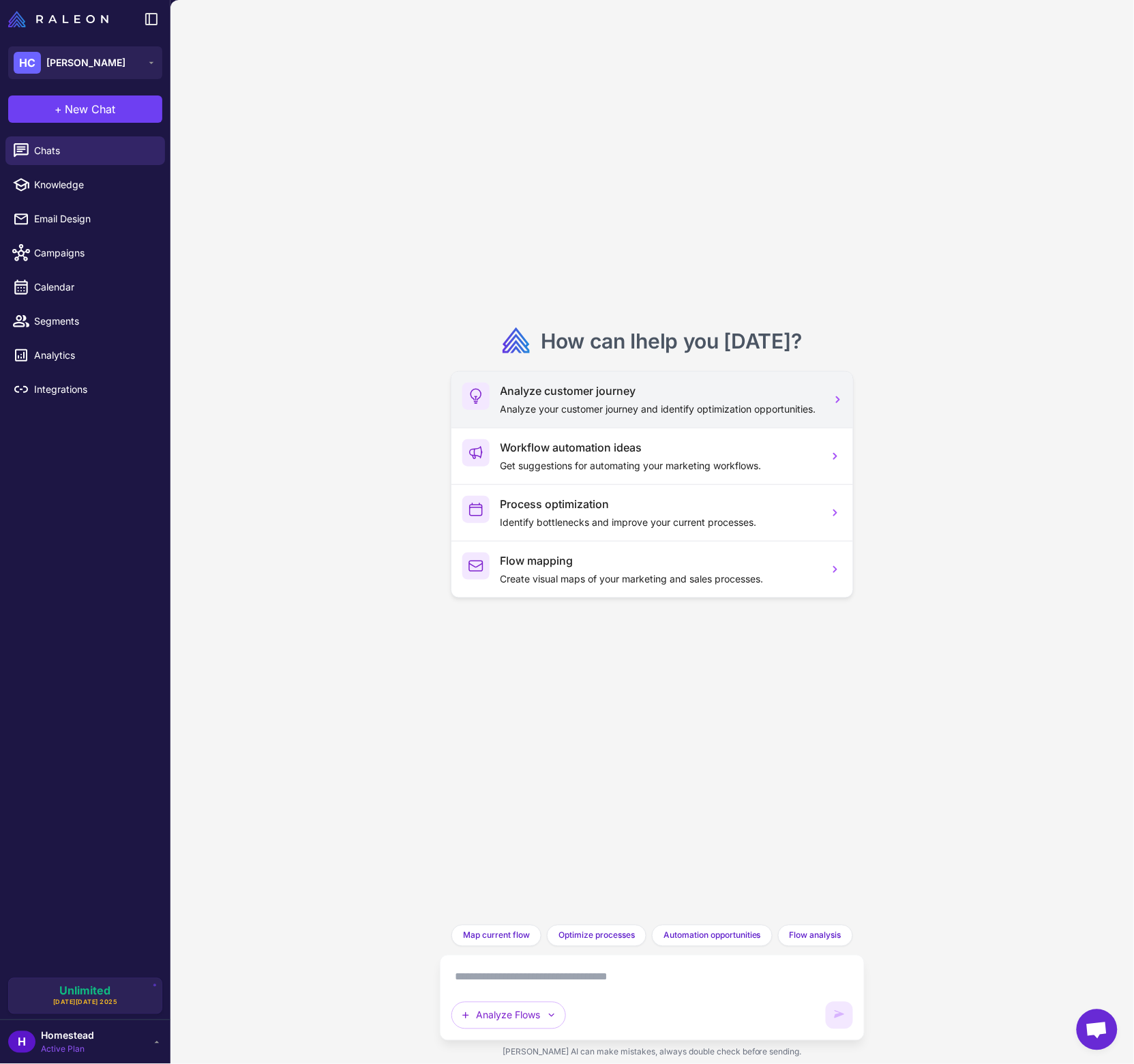
click at [681, 416] on p "Analyze your customer journey and identify optimization opportunities." at bounding box center [659, 409] width 318 height 15
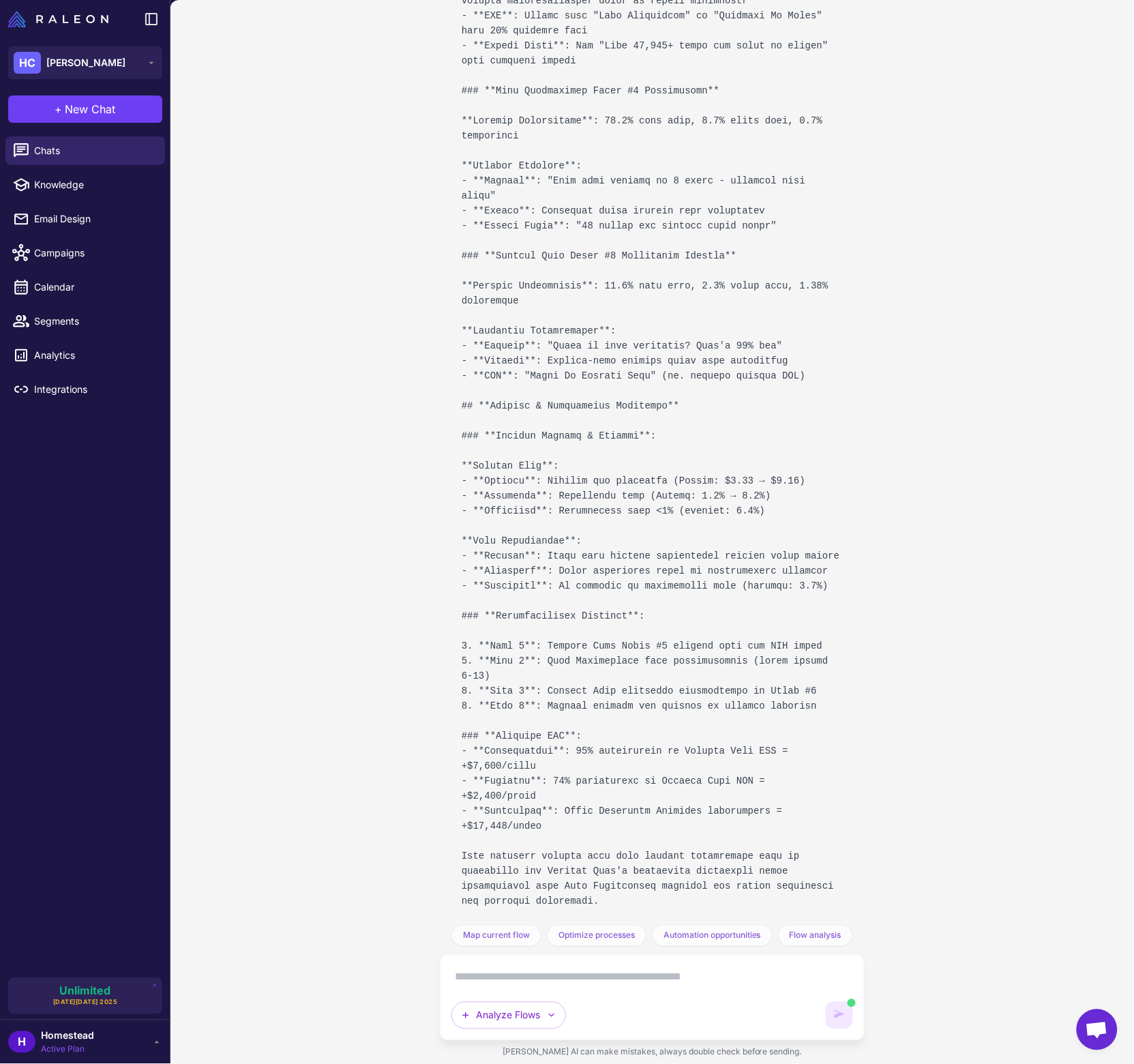
scroll to position [3128, 0]
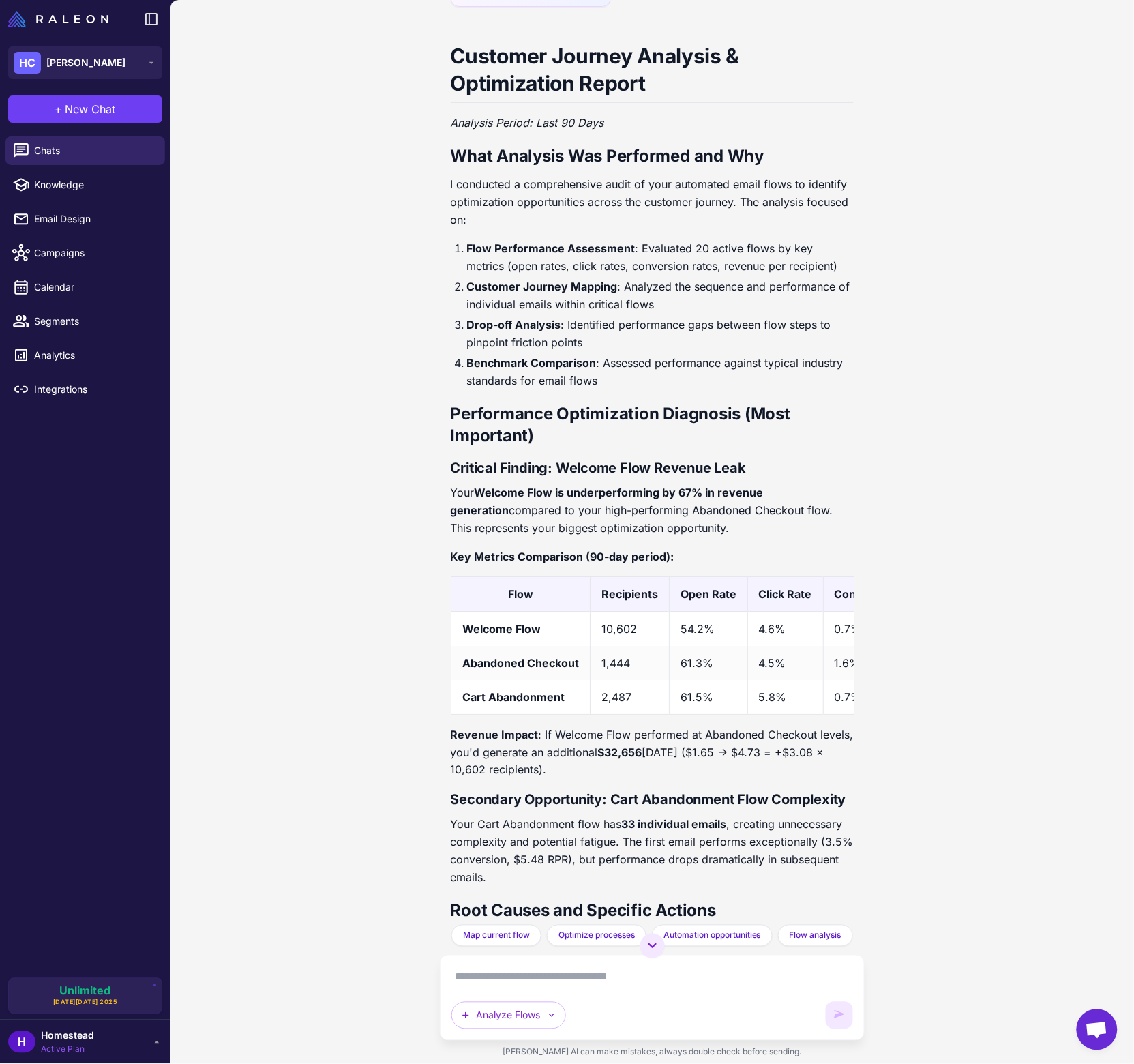
scroll to position [1007, 0]
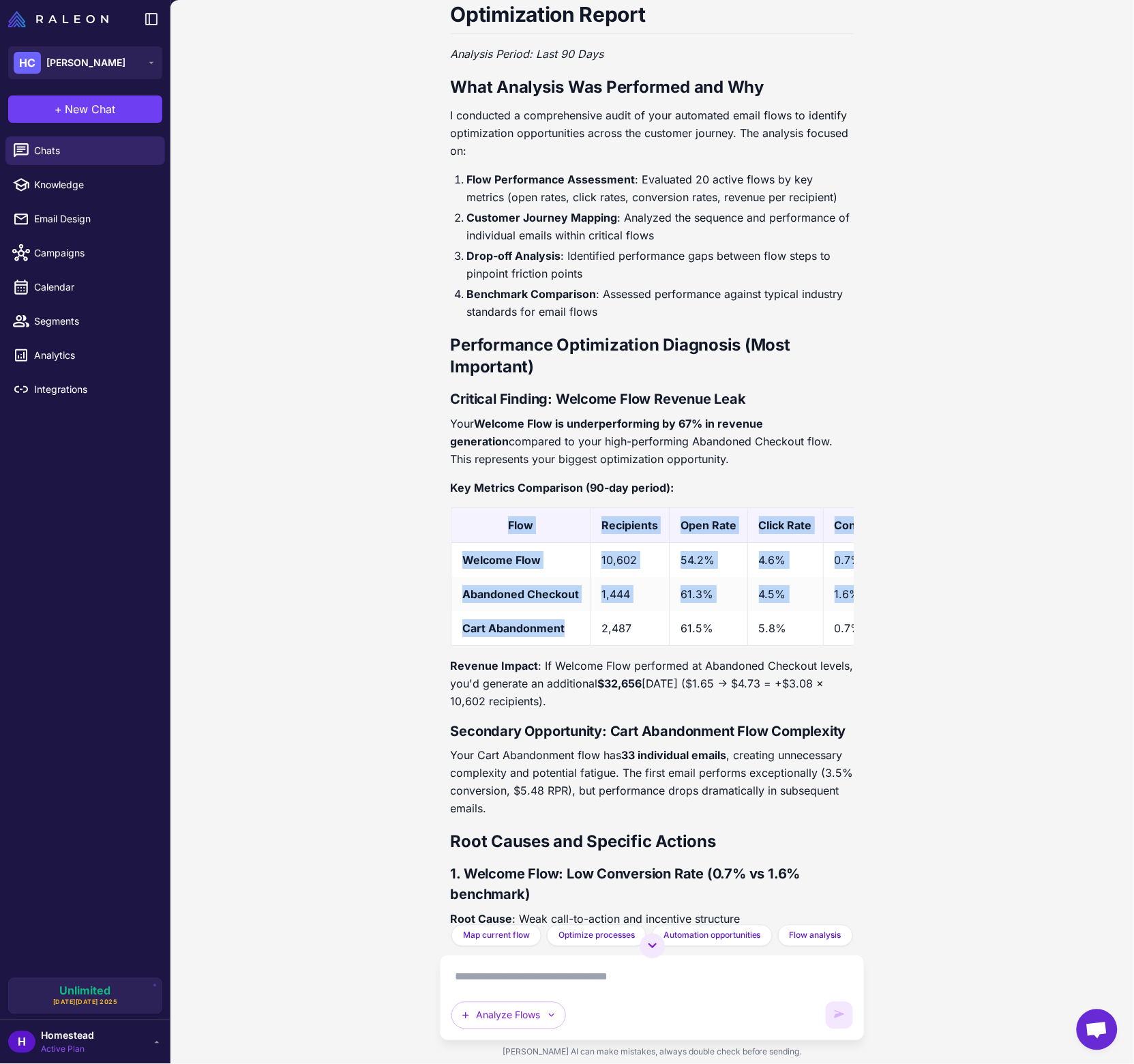
drag, startPoint x: 583, startPoint y: 664, endPoint x: 600, endPoint y: 668, distance: 17.5
click at [600, 646] on div "Flow Recipients Open Rate Click Rate Conversion Rate Revenue/Recipient Welcome …" at bounding box center [652, 577] width 404 height 139
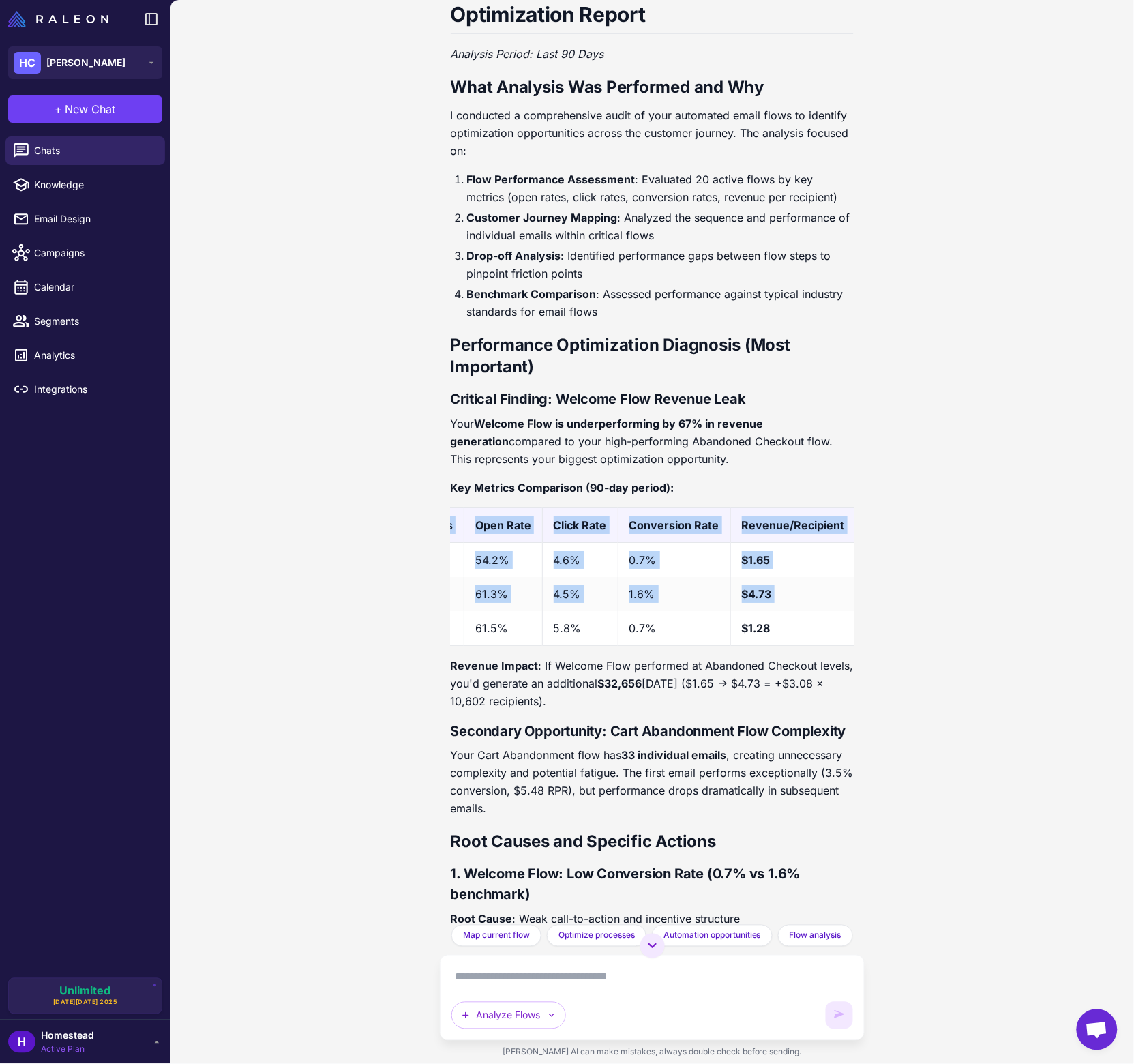
scroll to position [0, 210]
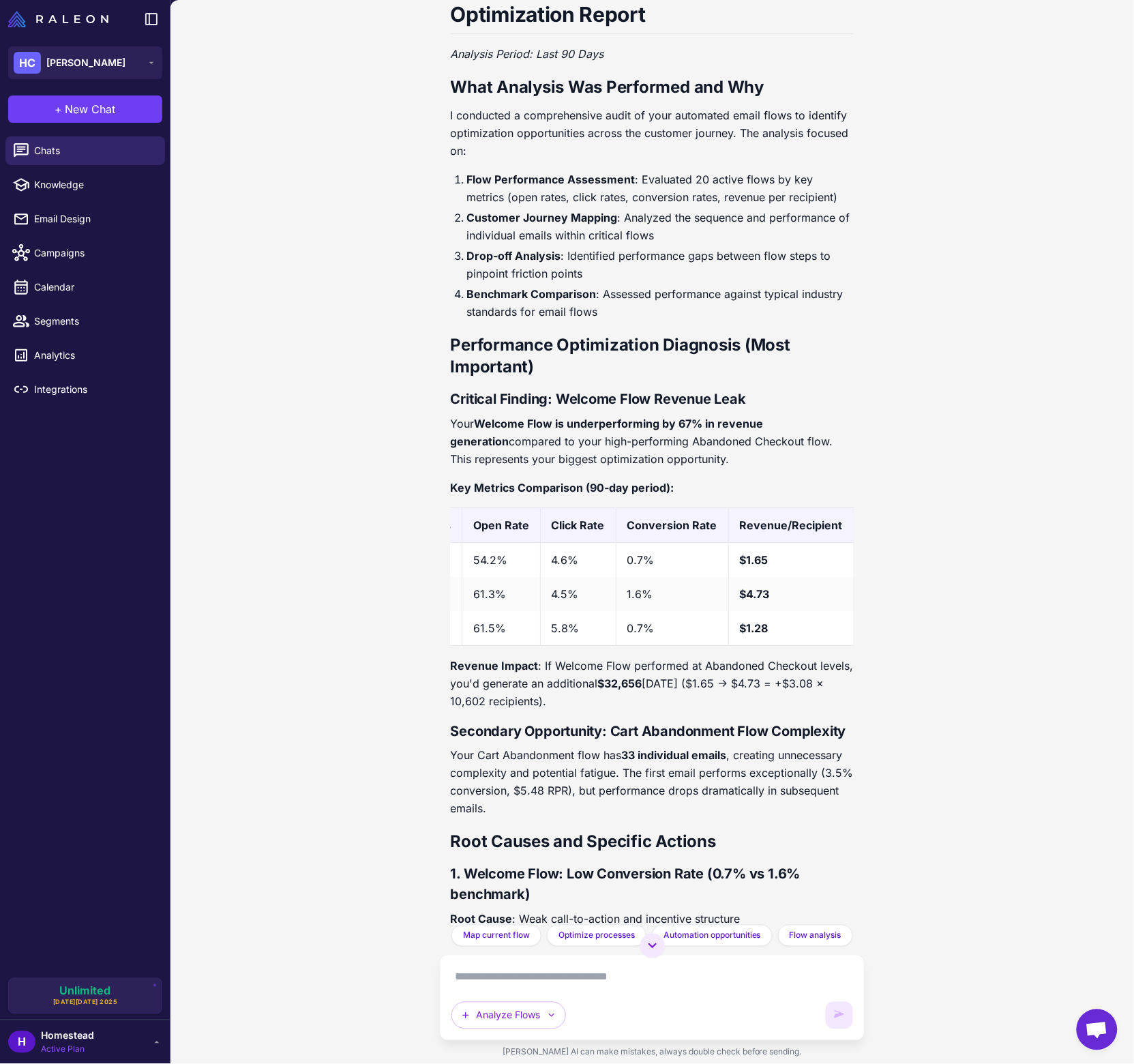
click at [1030, 669] on div "Analyze my customer journey and identify opportunities for optimization. I'll a…" at bounding box center [652, 532] width 964 height 1064
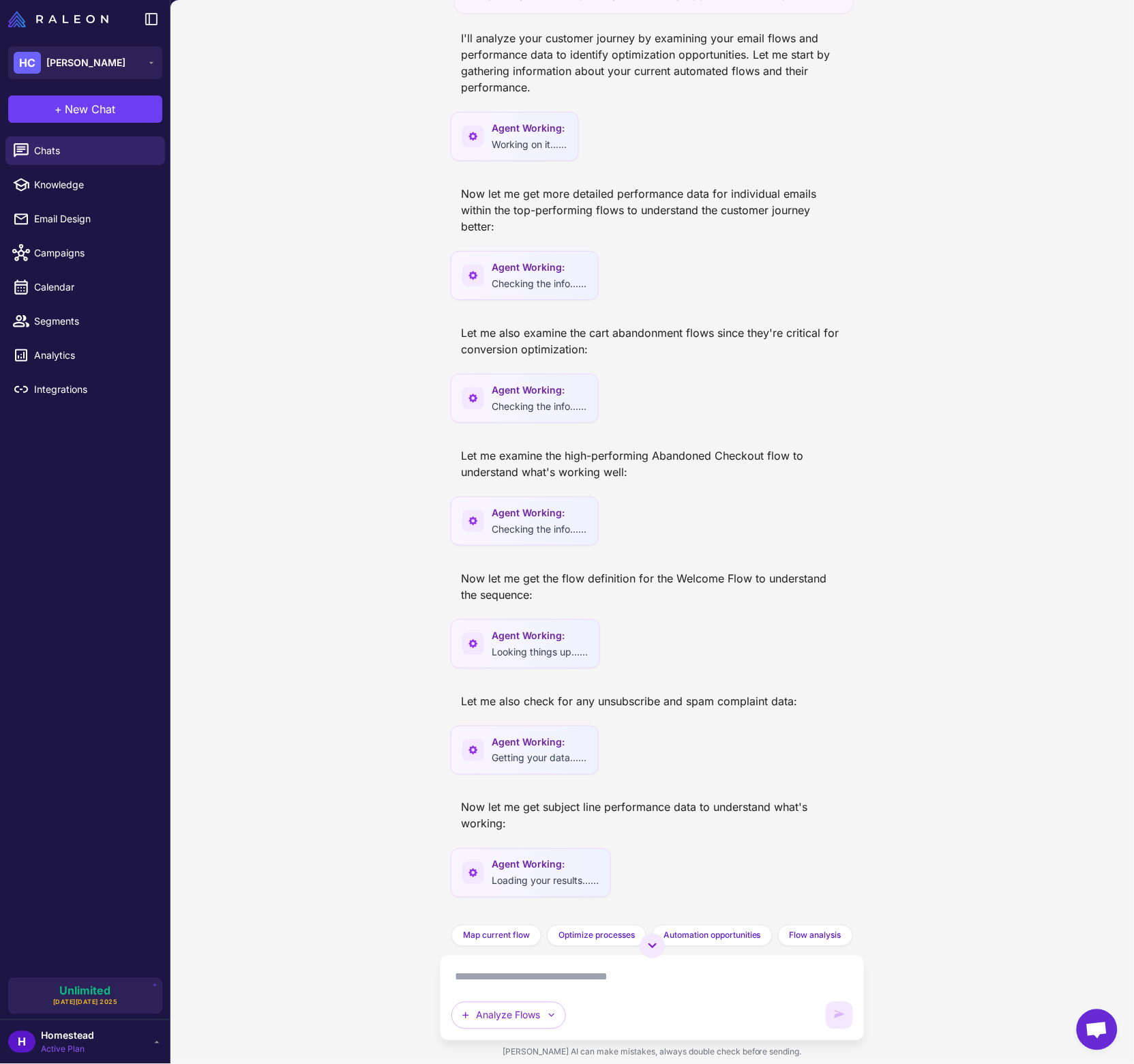
scroll to position [0, 0]
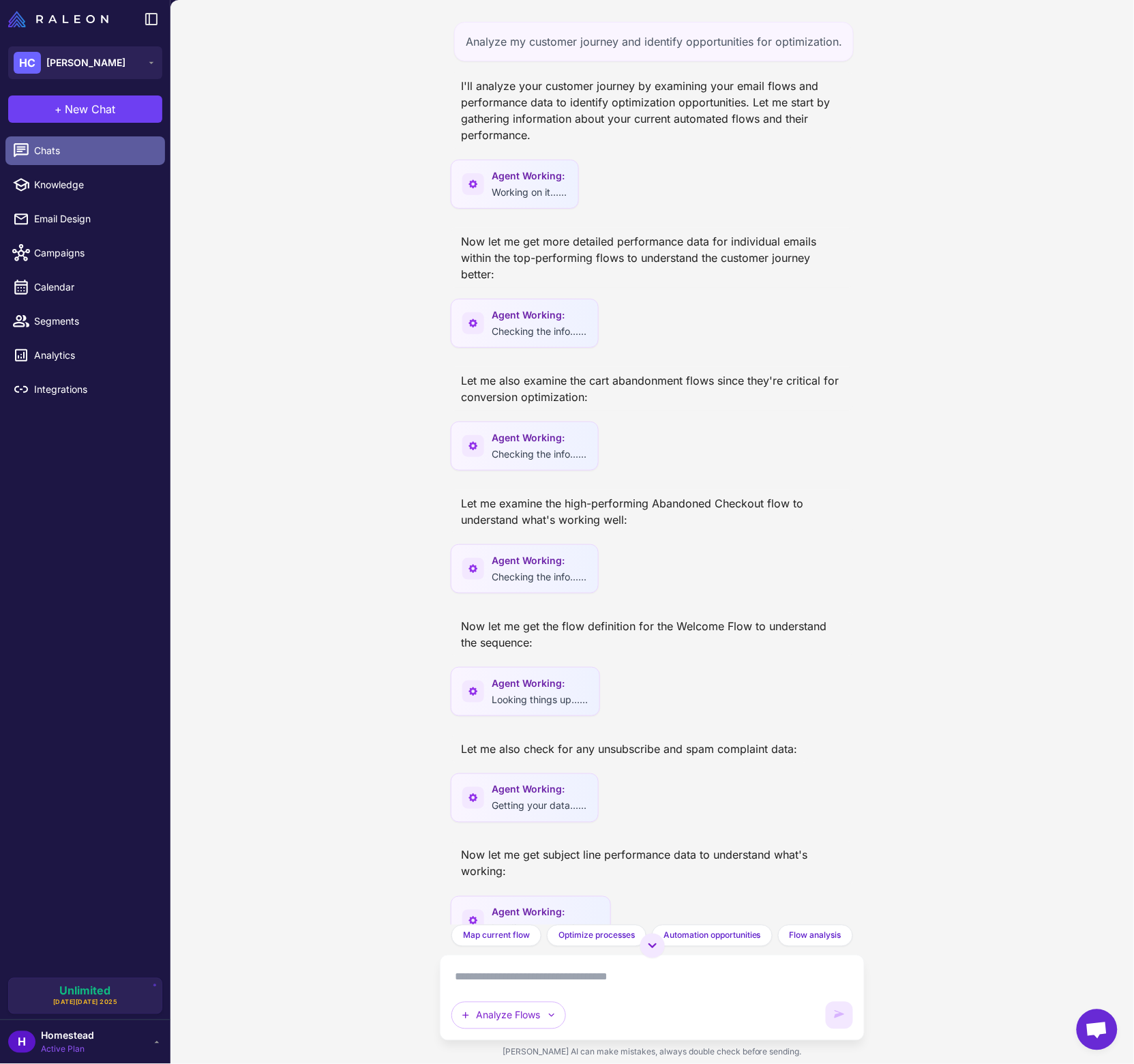
click at [90, 144] on span "Chats" at bounding box center [94, 150] width 120 height 15
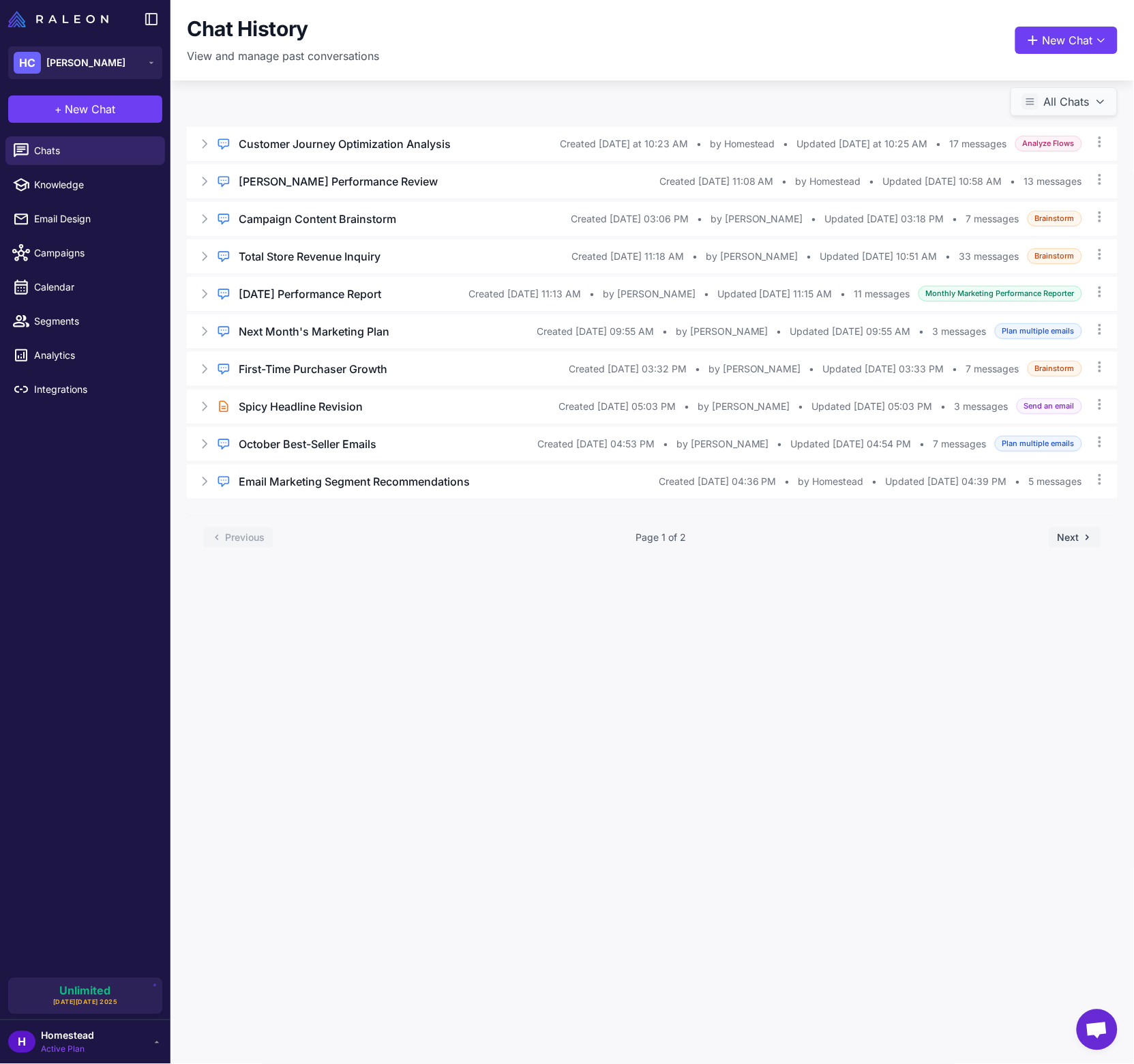
click at [1056, 107] on button "All Chats" at bounding box center [1065, 101] width 107 height 29
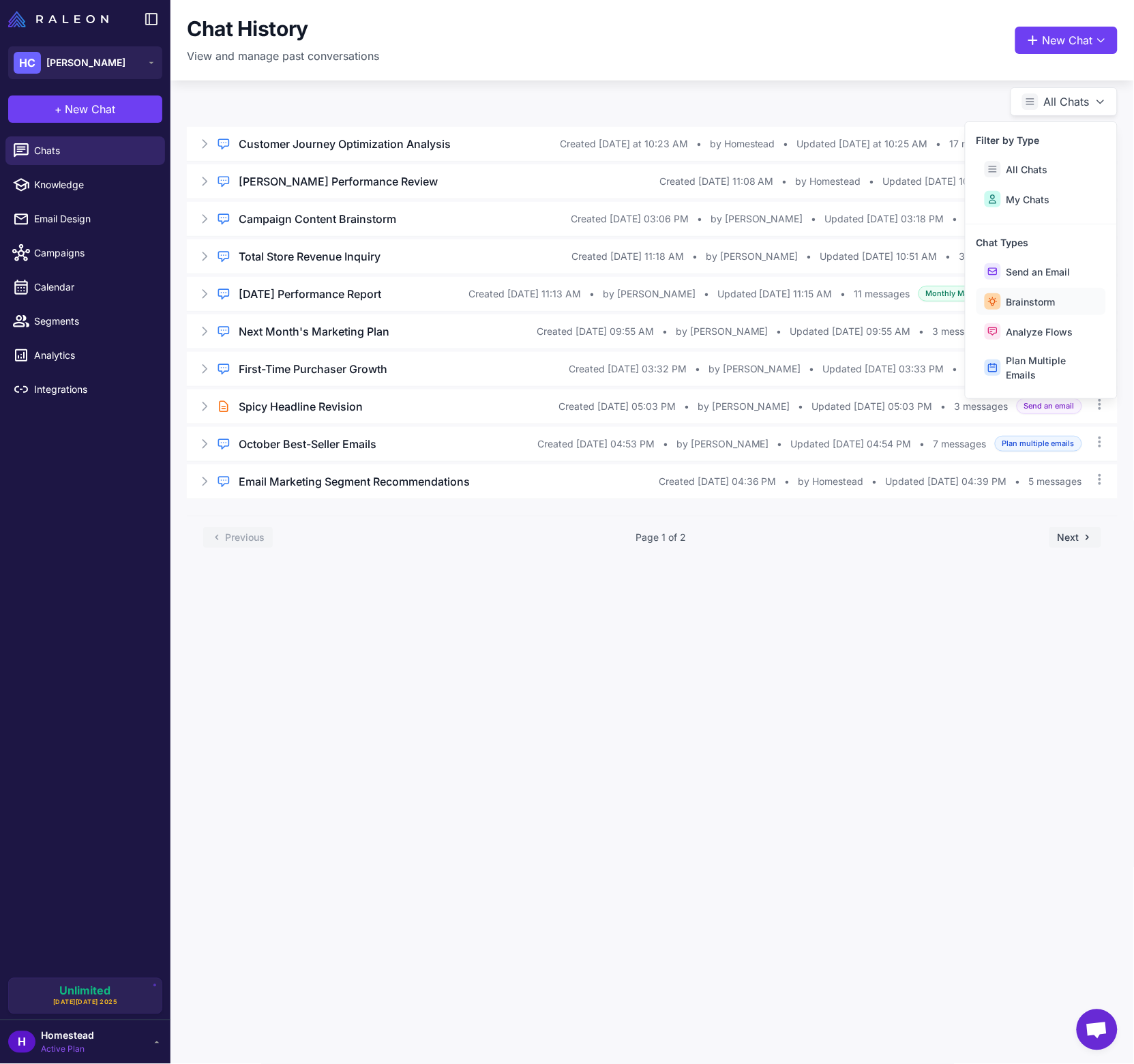
click at [1008, 302] on span "Brainstorm" at bounding box center [1030, 302] width 49 height 14
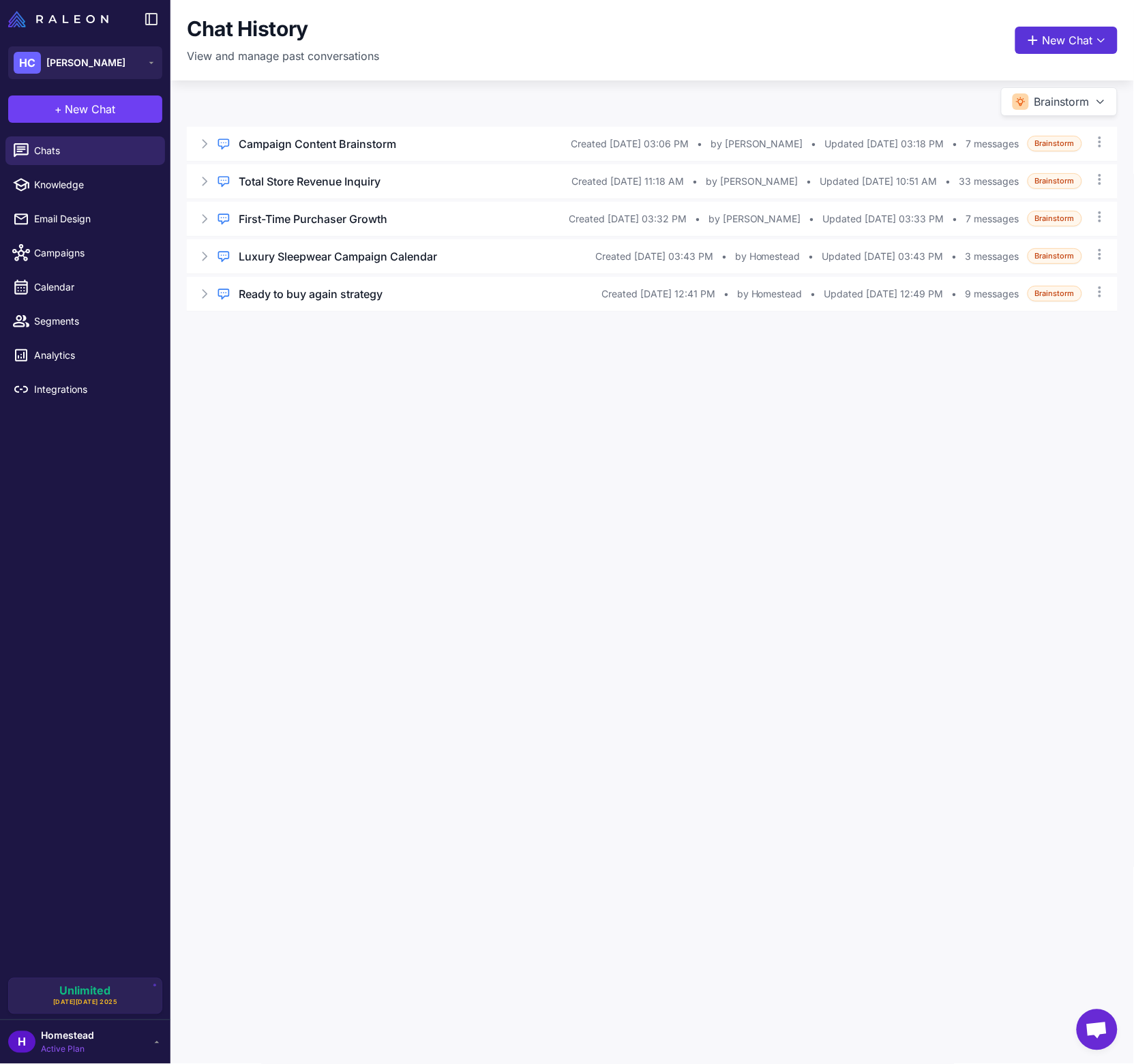
click at [1050, 37] on button "New Chat" at bounding box center [1066, 40] width 102 height 27
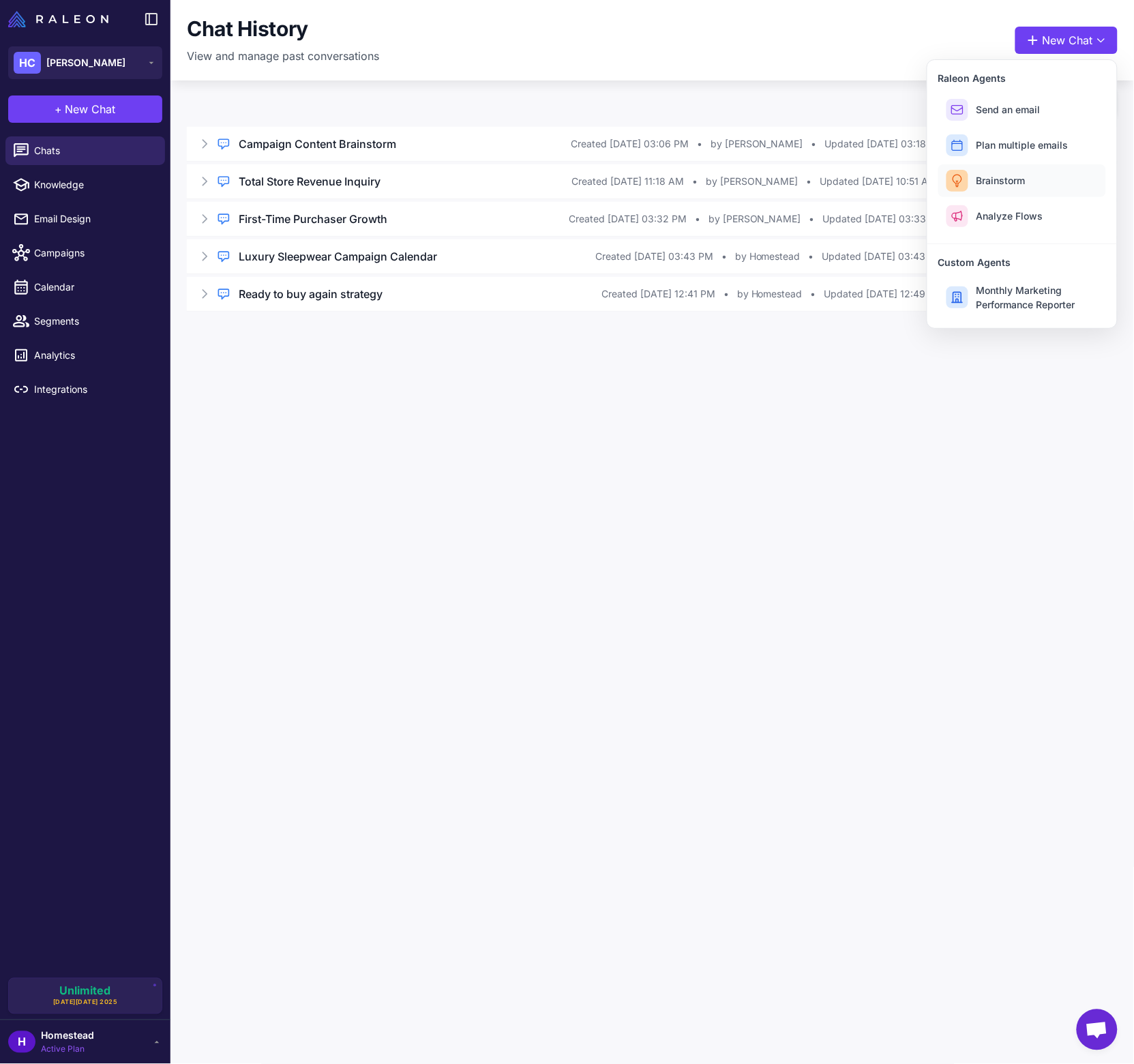
click at [999, 175] on span "Brainstorm" at bounding box center [1001, 181] width 49 height 14
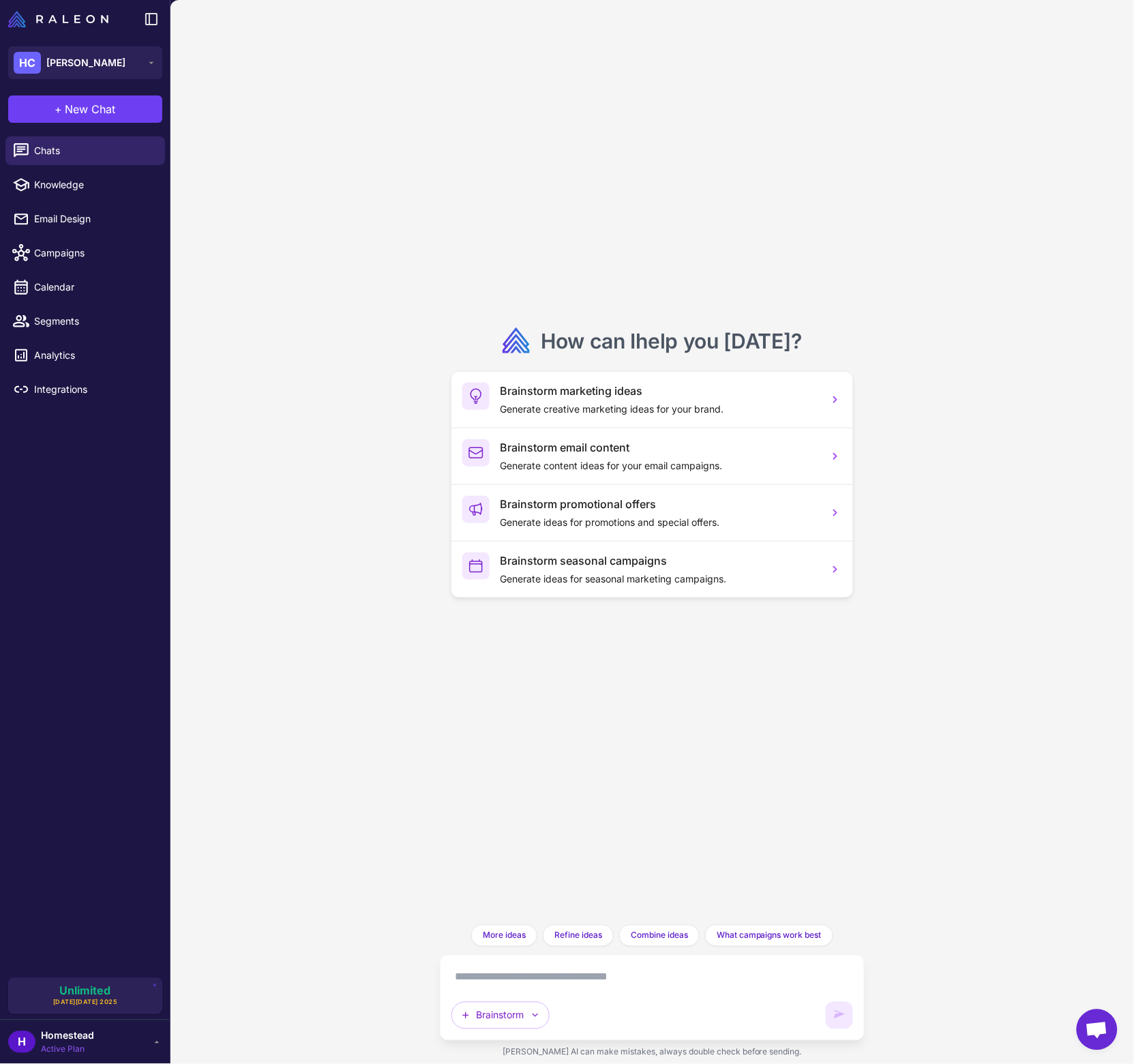
click at [548, 984] on textarea at bounding box center [652, 978] width 402 height 22
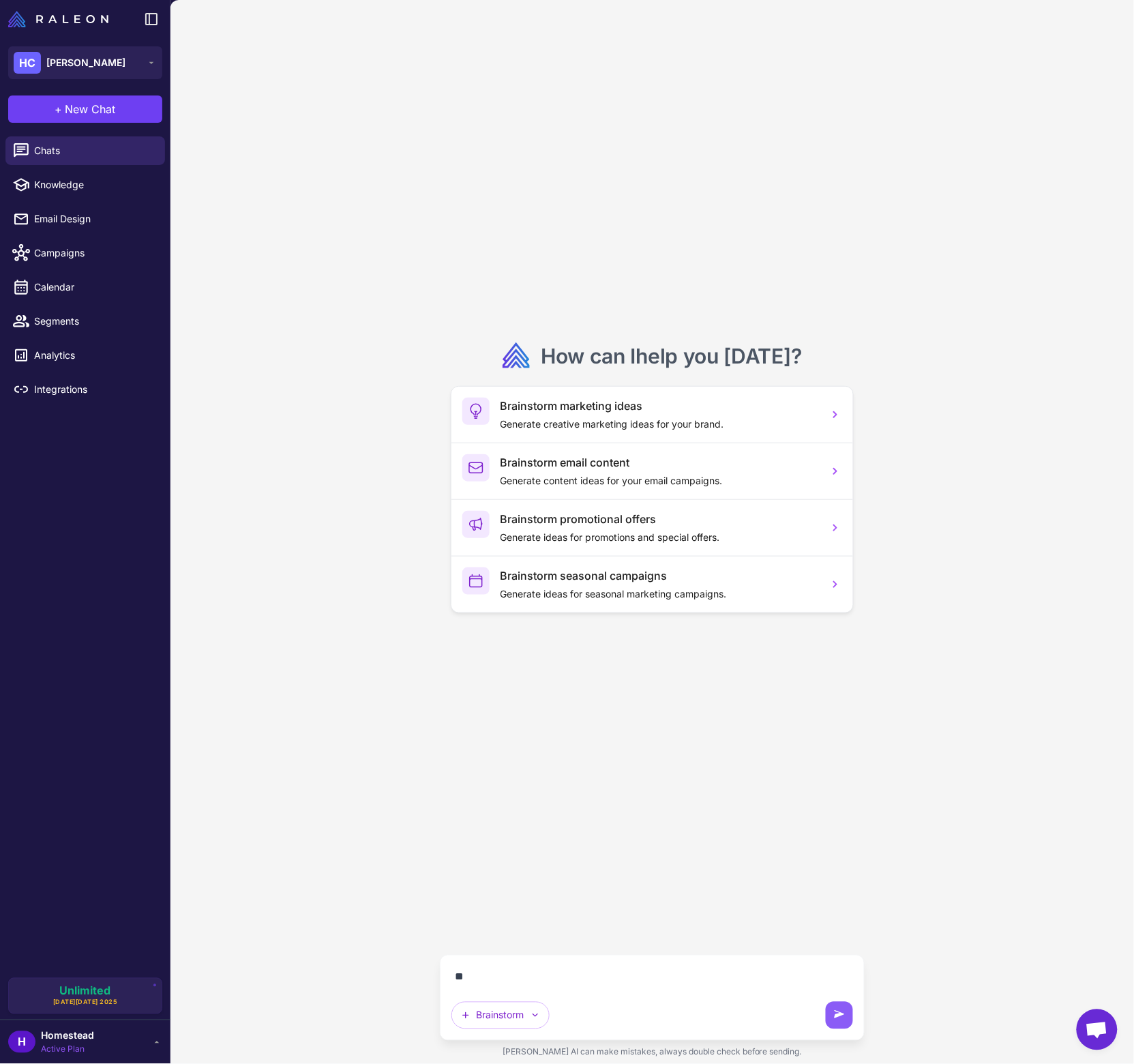
type textarea "*"
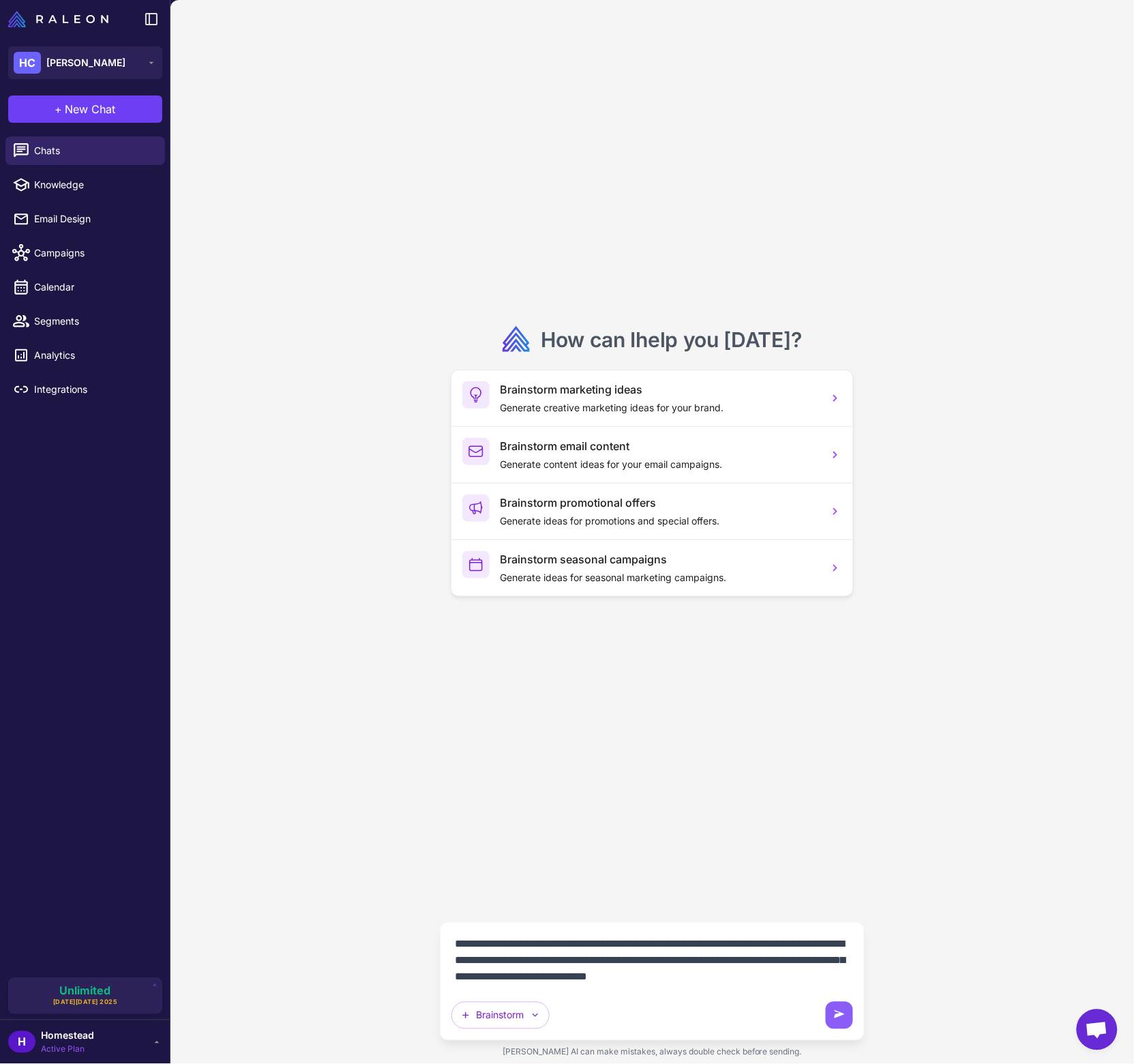
drag, startPoint x: 845, startPoint y: 979, endPoint x: 690, endPoint y: 984, distance: 155.1
click at [690, 984] on textarea "**********" at bounding box center [652, 961] width 402 height 54
drag, startPoint x: 839, startPoint y: 978, endPoint x: 675, endPoint y: 977, distance: 164.0
click at [675, 977] on textarea "**********" at bounding box center [652, 961] width 402 height 54
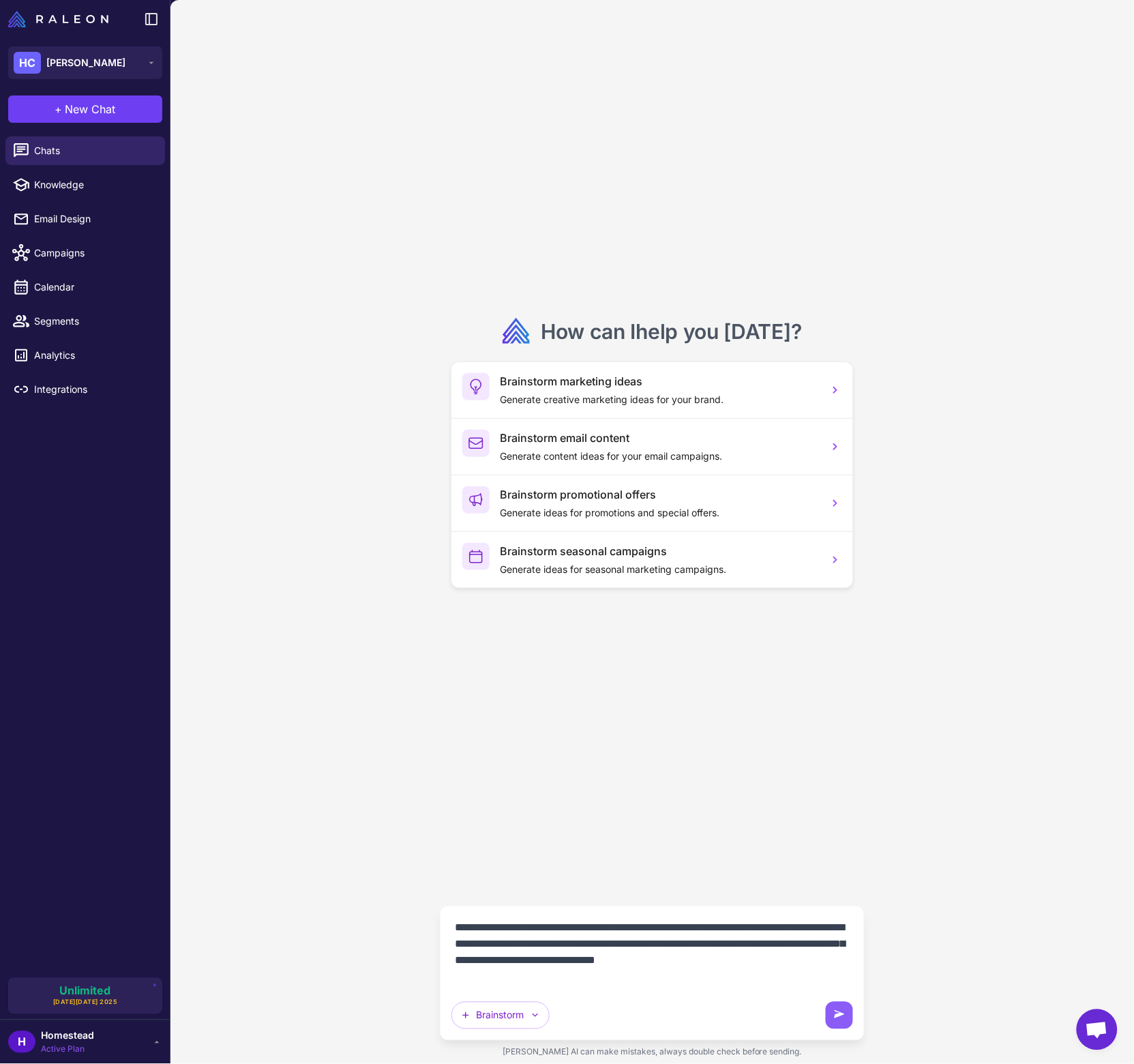
type textarea "**********"
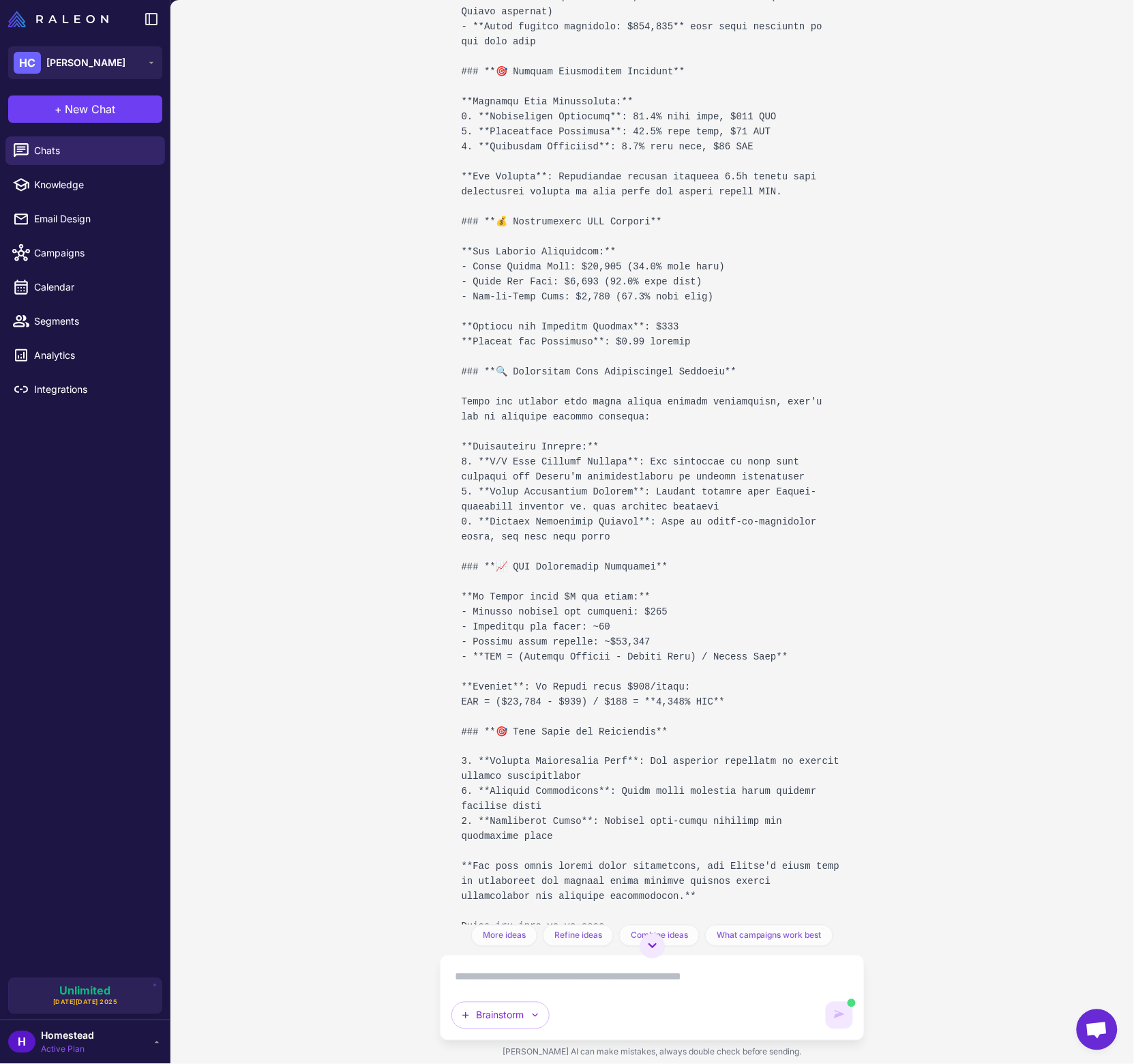
scroll to position [1050, 0]
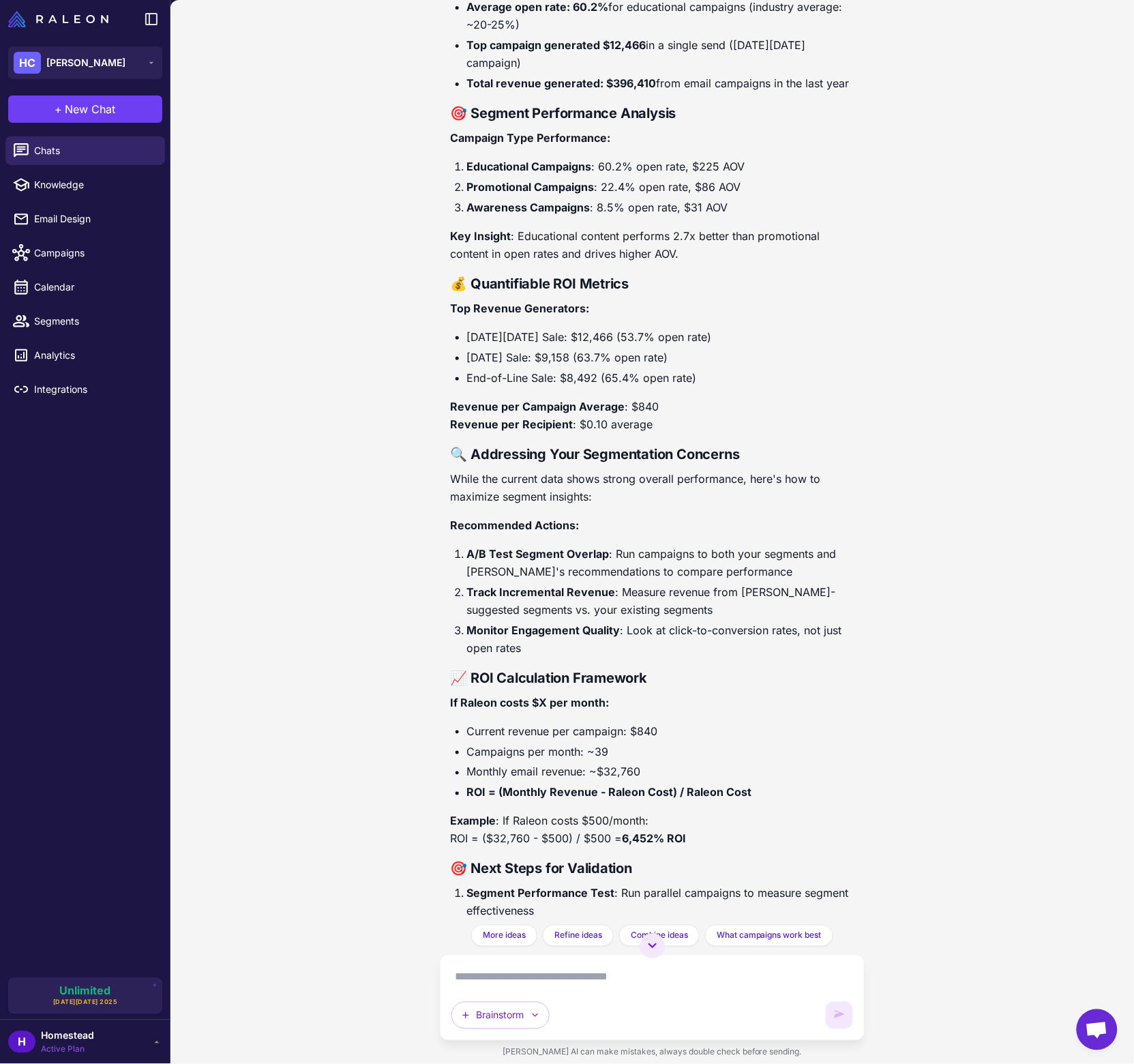
scroll to position [980, 0]
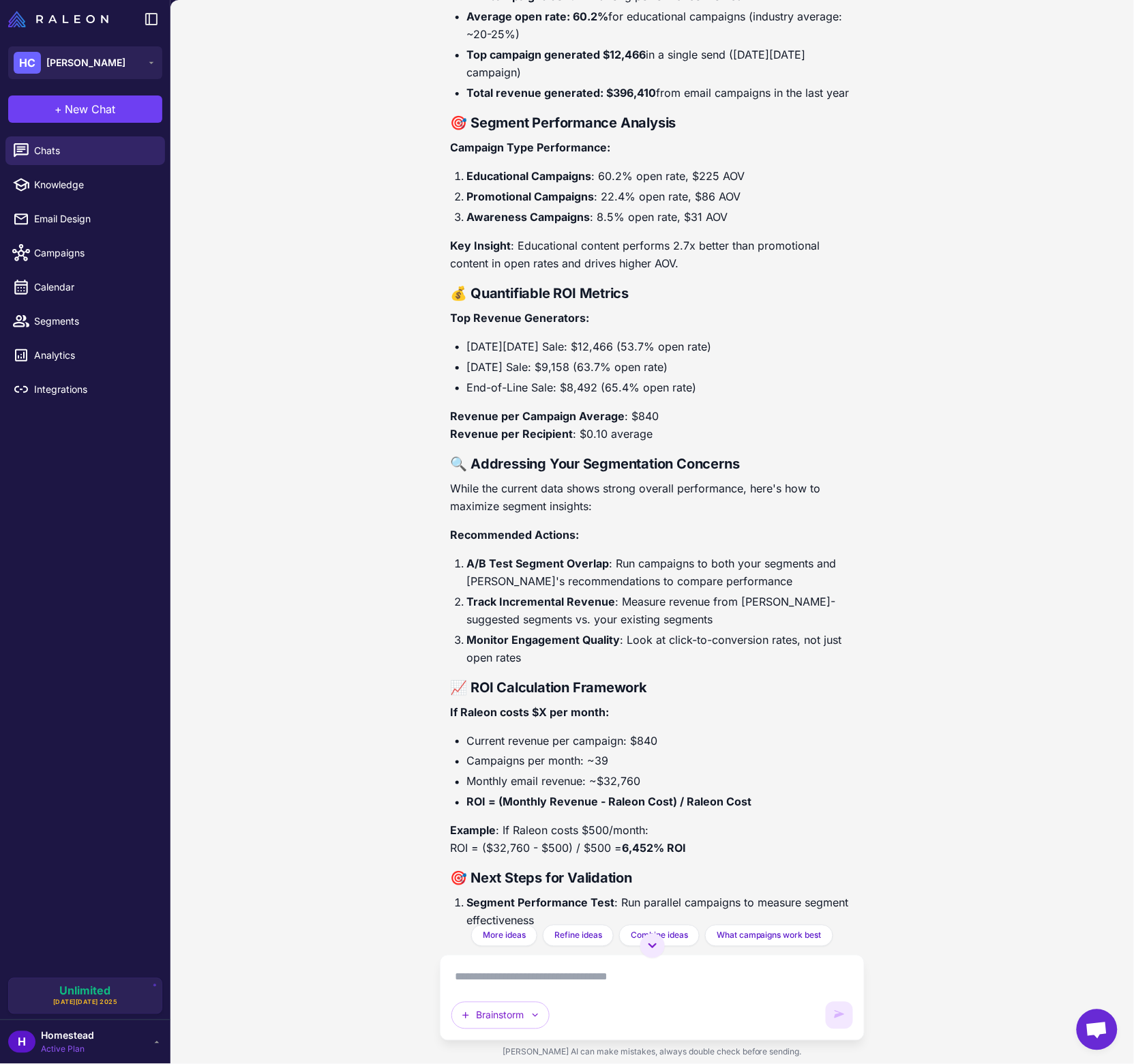
click at [561, 290] on strong "💰 Quantifiable ROI Metrics" at bounding box center [540, 293] width 179 height 16
click at [560, 290] on strong "💰 Quantifiable ROI Metrics" at bounding box center [540, 293] width 179 height 16
copy div "💰 Quantifiable ROI Metrics"
